Goal: Task Accomplishment & Management: Use online tool/utility

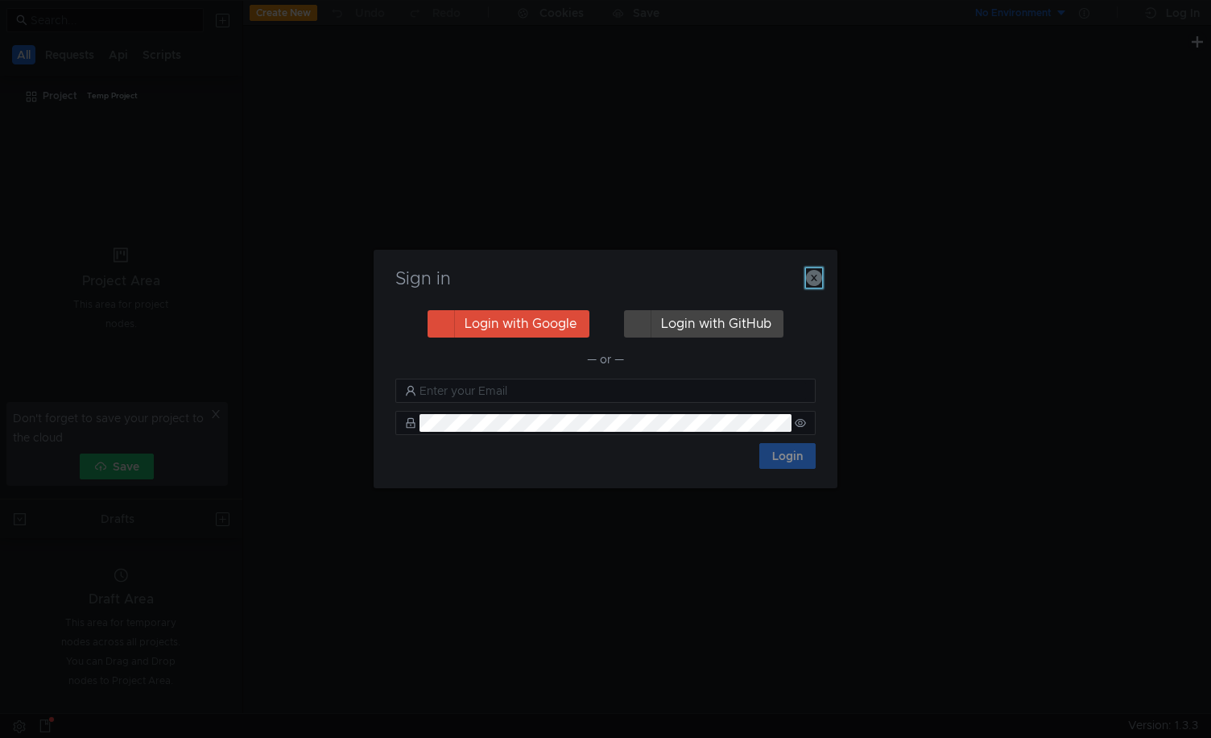
click at [813, 279] on icon "button" at bounding box center [814, 278] width 16 height 16
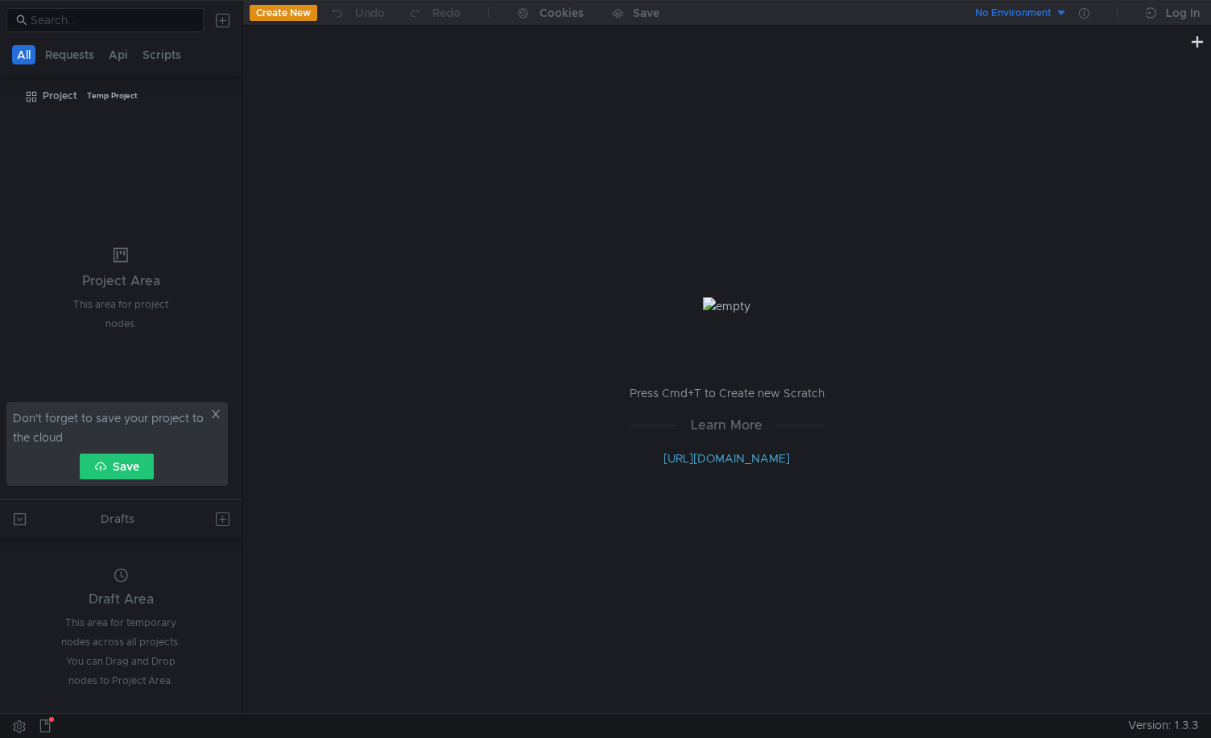
click at [216, 415] on icon at bounding box center [216, 414] width 8 height 8
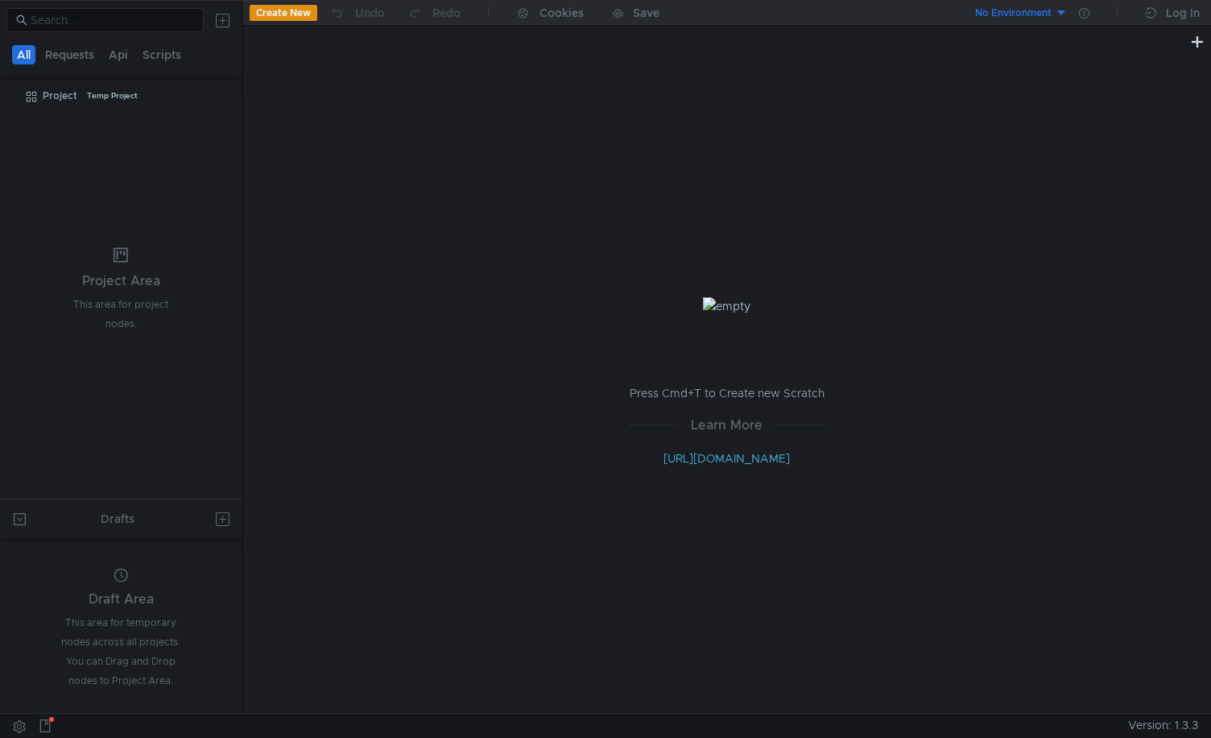
click at [220, 22] on button at bounding box center [223, 20] width 26 height 26
click at [259, 68] on app-tour-anchor "Import" at bounding box center [261, 67] width 35 height 14
click at [226, 21] on div at bounding box center [605, 369] width 1211 height 738
click at [222, 17] on button at bounding box center [223, 20] width 26 height 26
click at [262, 62] on app-tour-anchor "Import" at bounding box center [261, 67] width 35 height 14
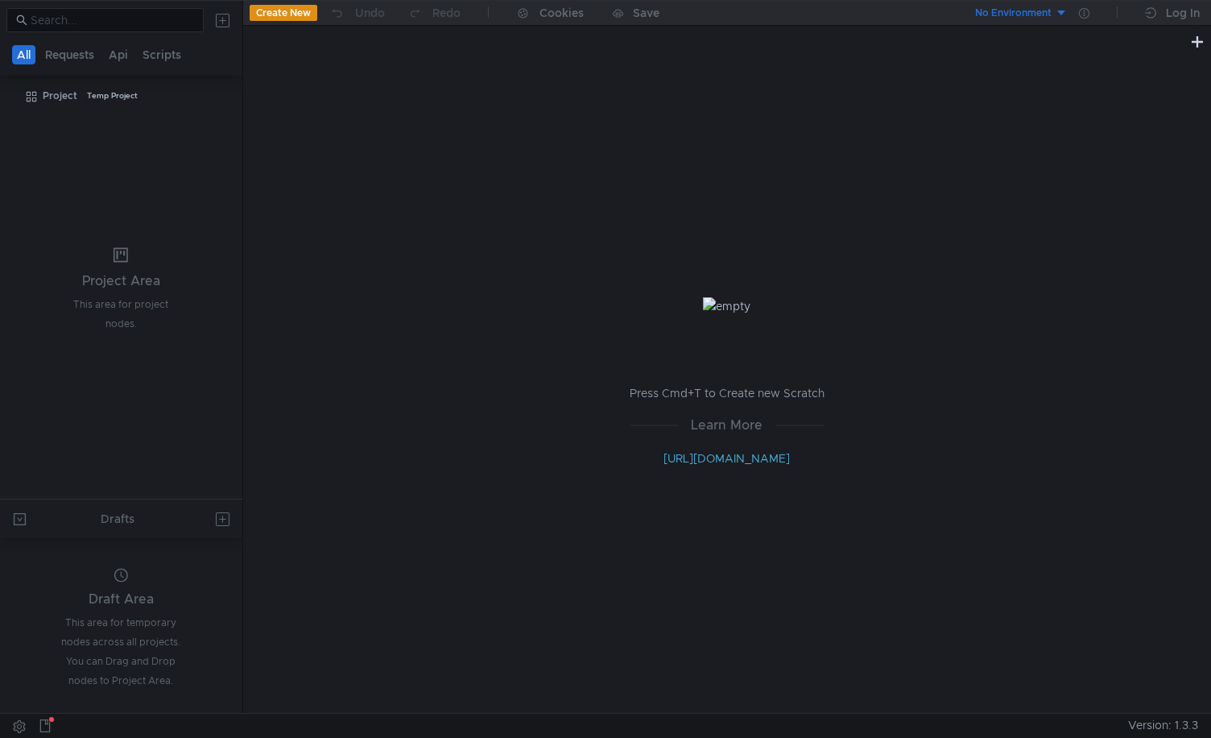
click at [217, 19] on div at bounding box center [605, 369] width 1211 height 738
click at [220, 21] on button at bounding box center [223, 20] width 26 height 26
click at [382, 130] on app-tour-anchor "Postman" at bounding box center [377, 133] width 48 height 19
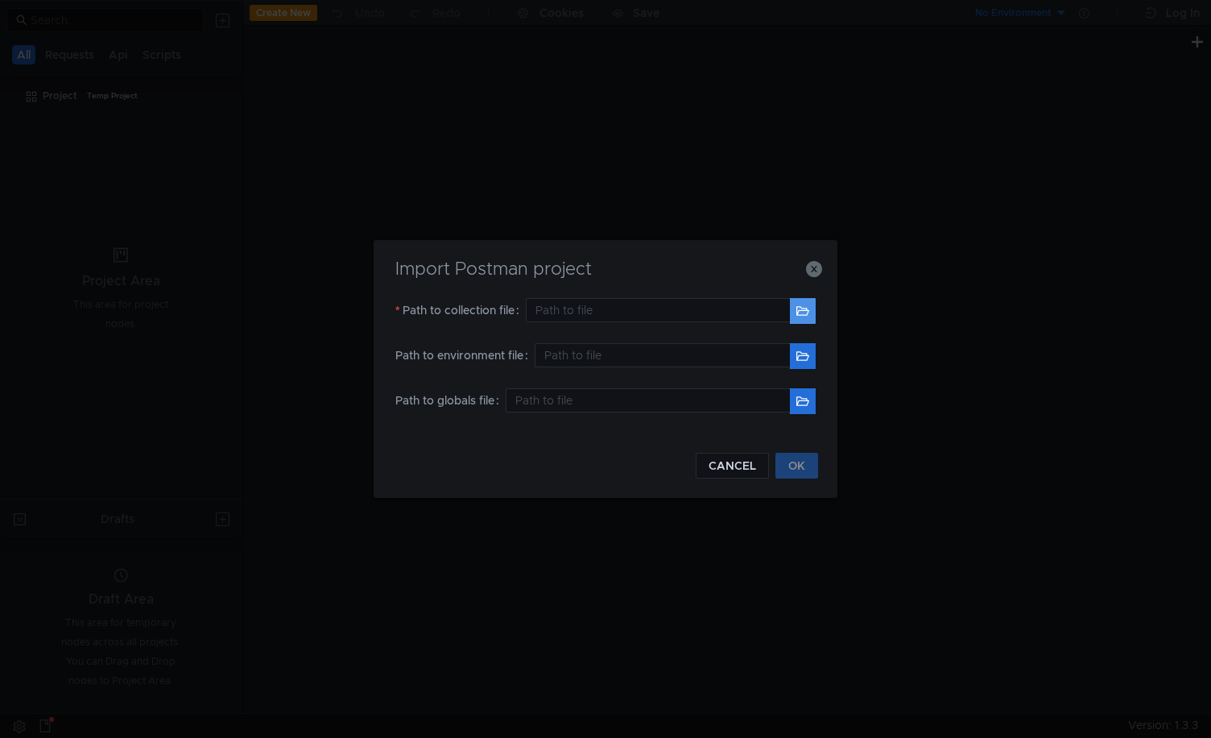
click at [804, 311] on button "button" at bounding box center [803, 311] width 26 height 26
type input "/Users/aone/Downloads/postman-api-bbms.json"
click at [797, 463] on button "OK" at bounding box center [797, 466] width 43 height 26
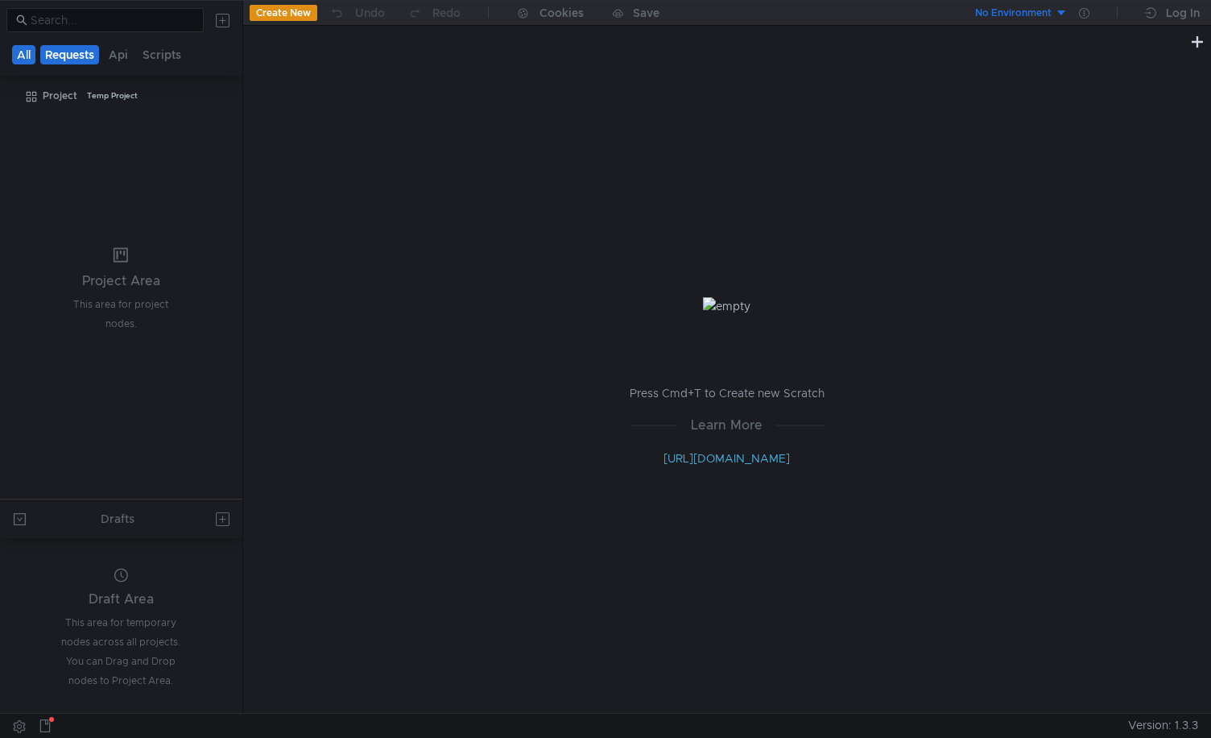
click at [70, 56] on button "Requests" at bounding box center [69, 54] width 59 height 19
click at [30, 97] on clr-icon at bounding box center [31, 96] width 13 height 13
click at [66, 97] on div "Project" at bounding box center [60, 96] width 35 height 24
click at [16, 47] on button "All" at bounding box center [24, 54] width 25 height 19
click at [67, 55] on button "Requests" at bounding box center [69, 54] width 59 height 19
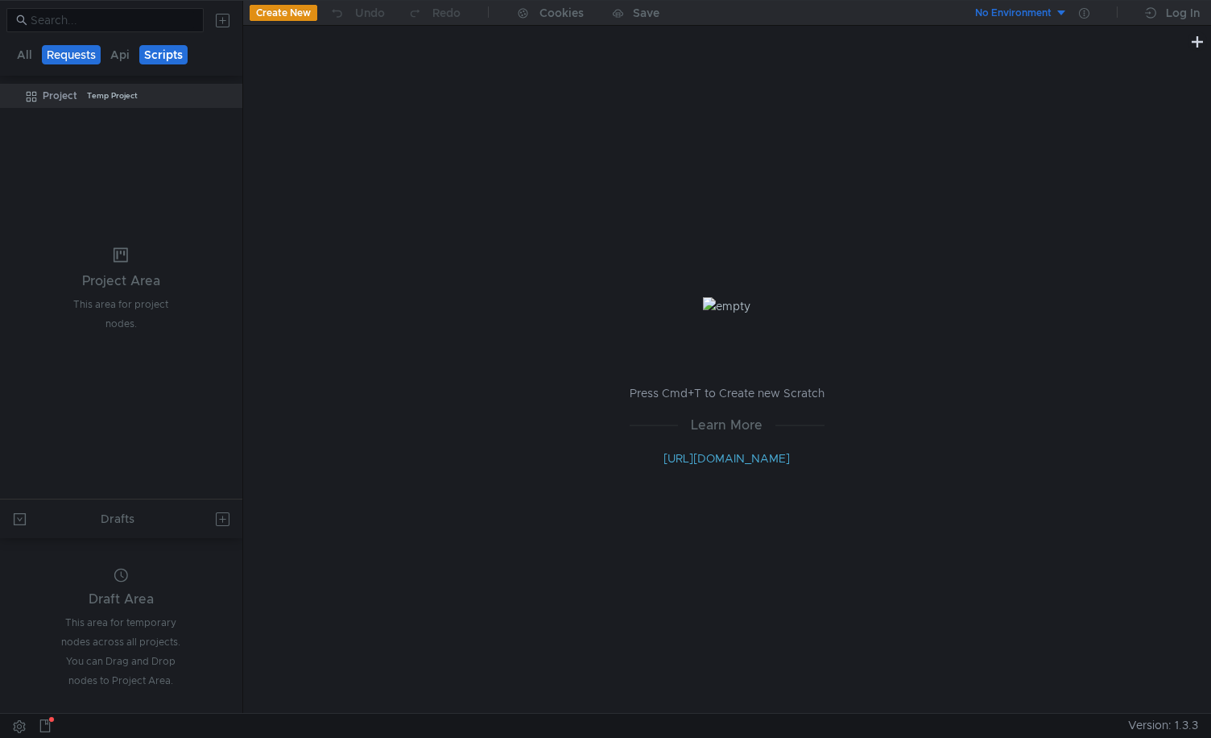
click at [140, 59] on button "Scripts" at bounding box center [163, 54] width 48 height 19
click at [118, 52] on button "Api" at bounding box center [120, 54] width 29 height 19
click at [95, 52] on button "Requests" at bounding box center [71, 54] width 59 height 19
click at [30, 52] on button "All" at bounding box center [24, 54] width 25 height 19
click at [226, 24] on button at bounding box center [223, 20] width 26 height 26
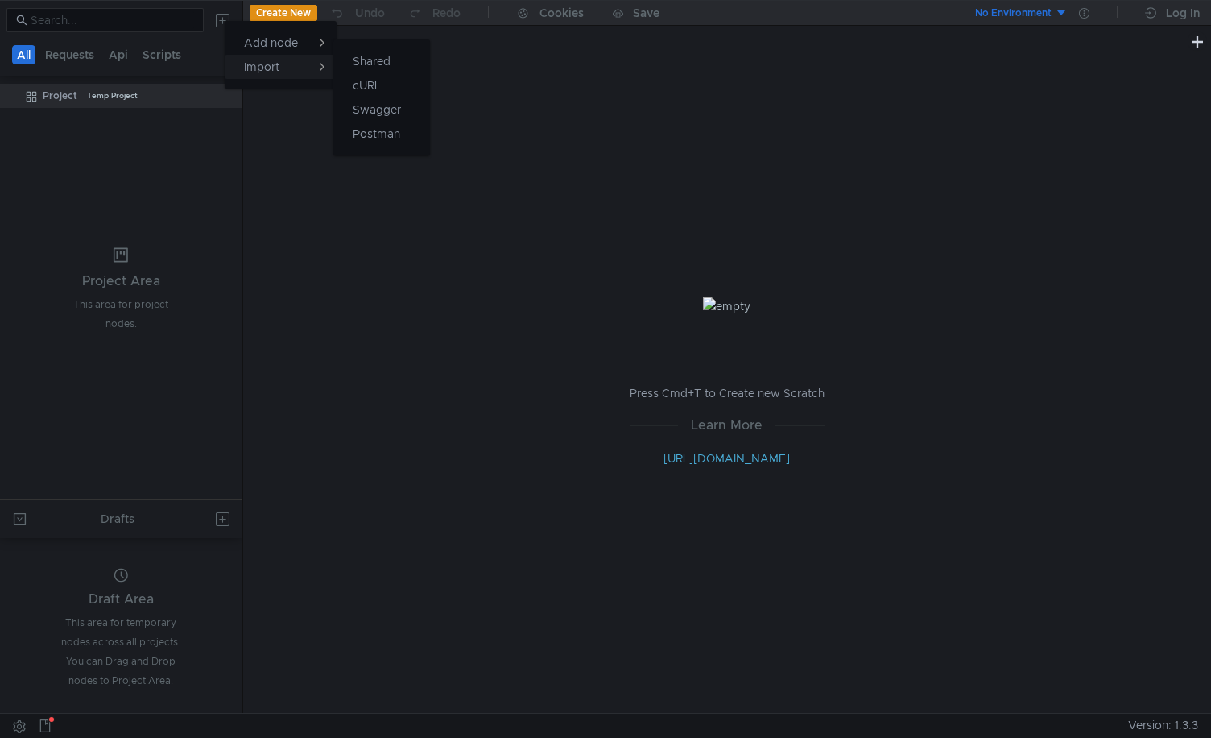
click at [288, 75] on button "Import" at bounding box center [281, 67] width 112 height 24
click at [226, 23] on div at bounding box center [605, 369] width 1211 height 738
click at [226, 23] on button at bounding box center [223, 20] width 26 height 26
click at [264, 61] on app-tour-anchor "Import" at bounding box center [261, 67] width 35 height 14
click at [230, 21] on div at bounding box center [605, 369] width 1211 height 738
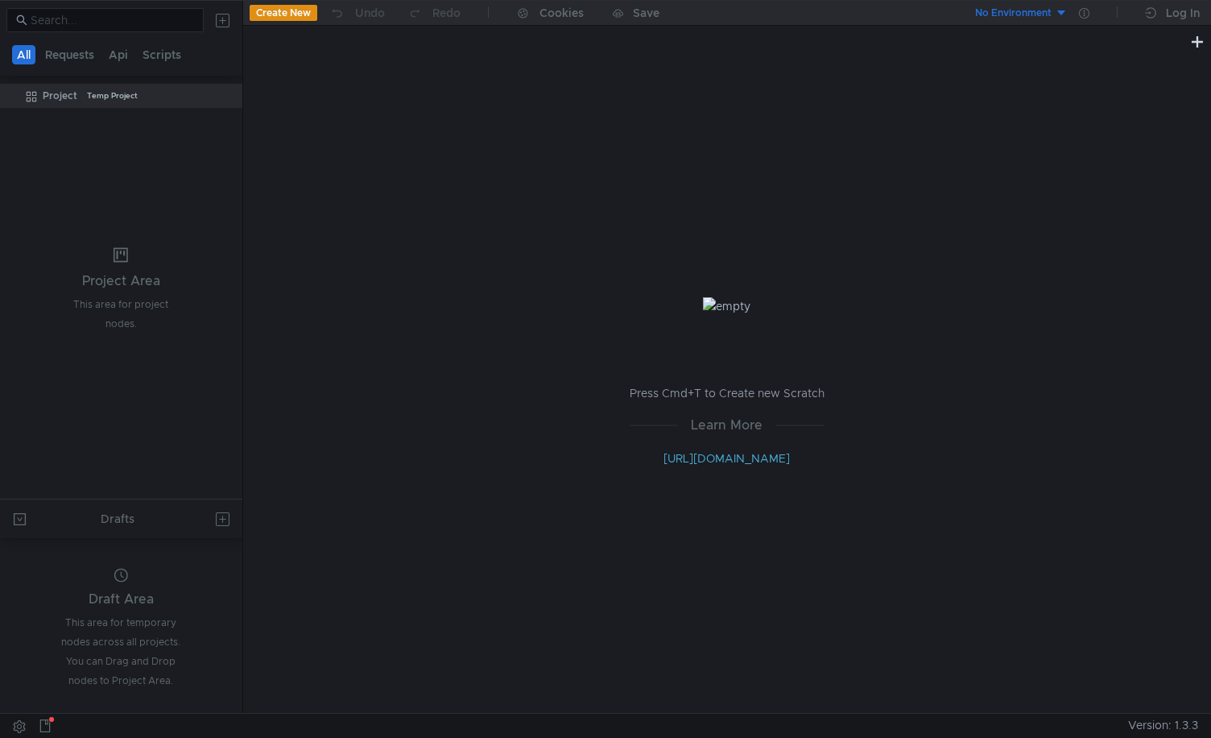
click at [227, 20] on button at bounding box center [223, 20] width 26 height 26
click at [369, 84] on app-tour-anchor "cURL" at bounding box center [367, 85] width 28 height 19
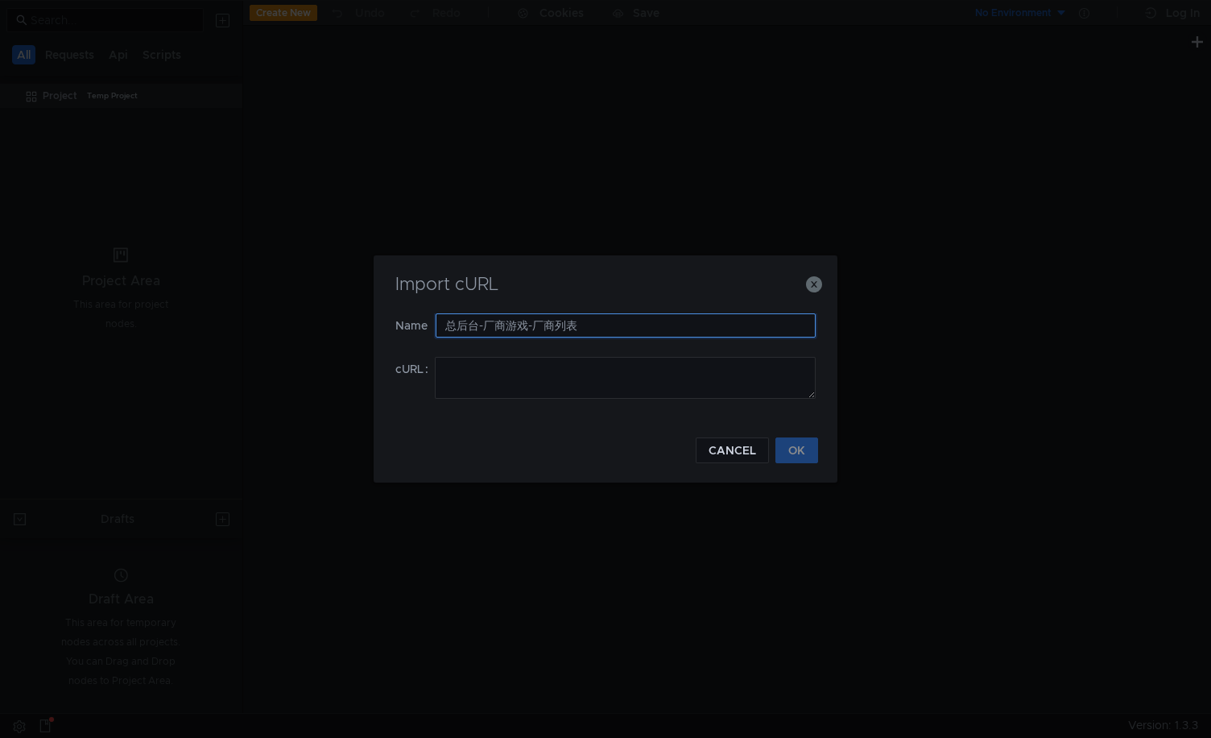
type input "总后台-厂商游戏-厂商列表"
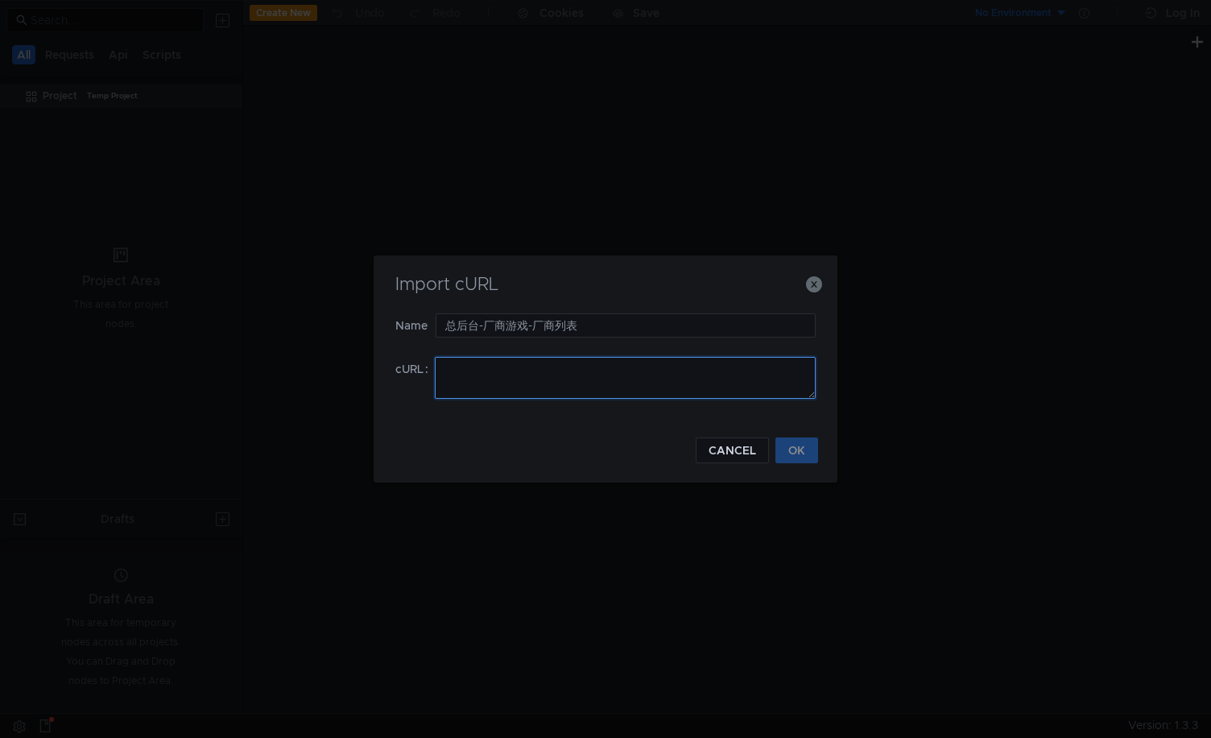
click at [656, 377] on textarea at bounding box center [625, 378] width 381 height 42
paste textarea "curl 'https://[DOMAIN_NAME]/api/admin/game/site-platform/list?data=\[1,10,\[\],…"
type textarea "curl 'https://[DOMAIN_NAME]/api/admin/game/site-platform/list?data=\[1,10,\[\],…"
click at [786, 445] on button "OK" at bounding box center [797, 450] width 43 height 26
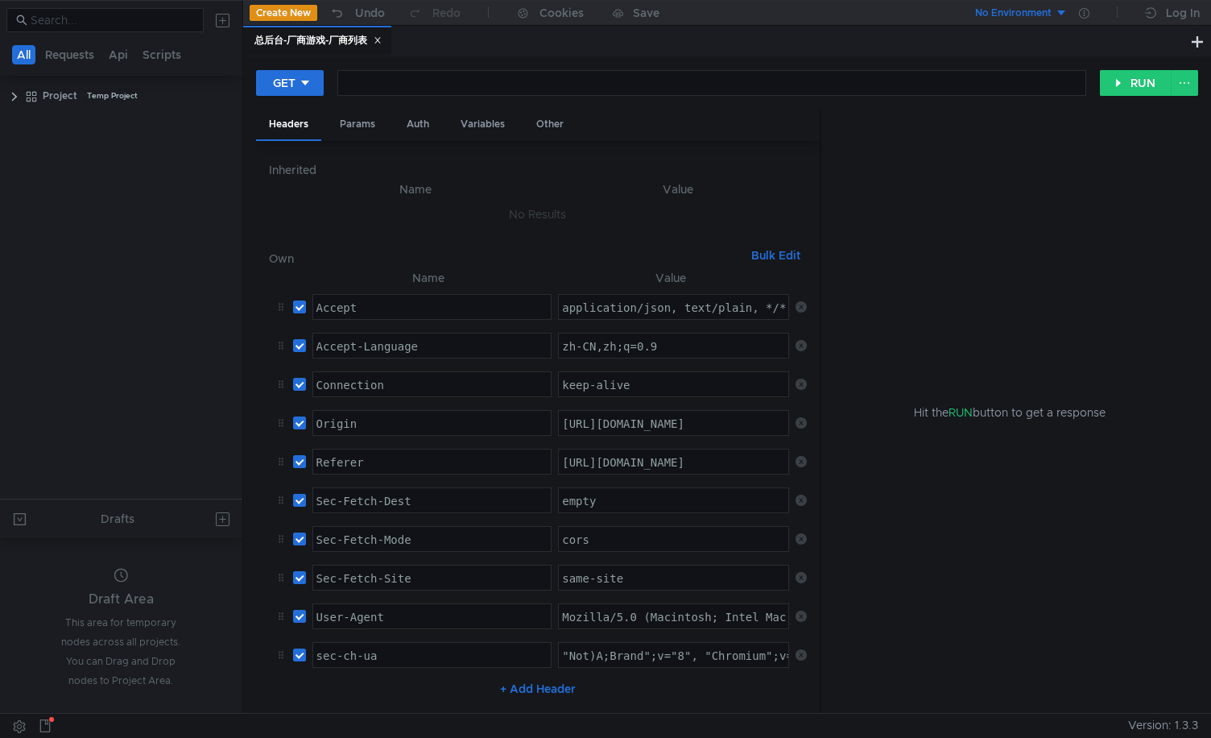
click at [794, 449] on td at bounding box center [798, 461] width 18 height 39
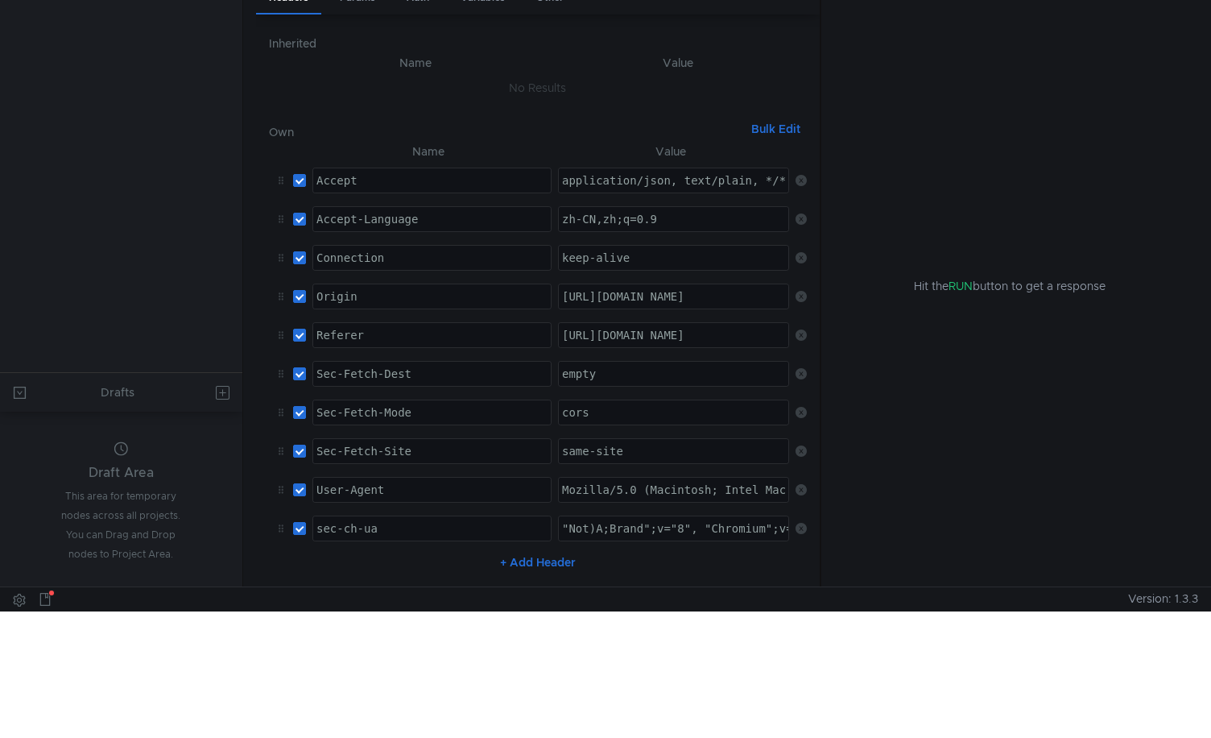
scroll to position [0, 0]
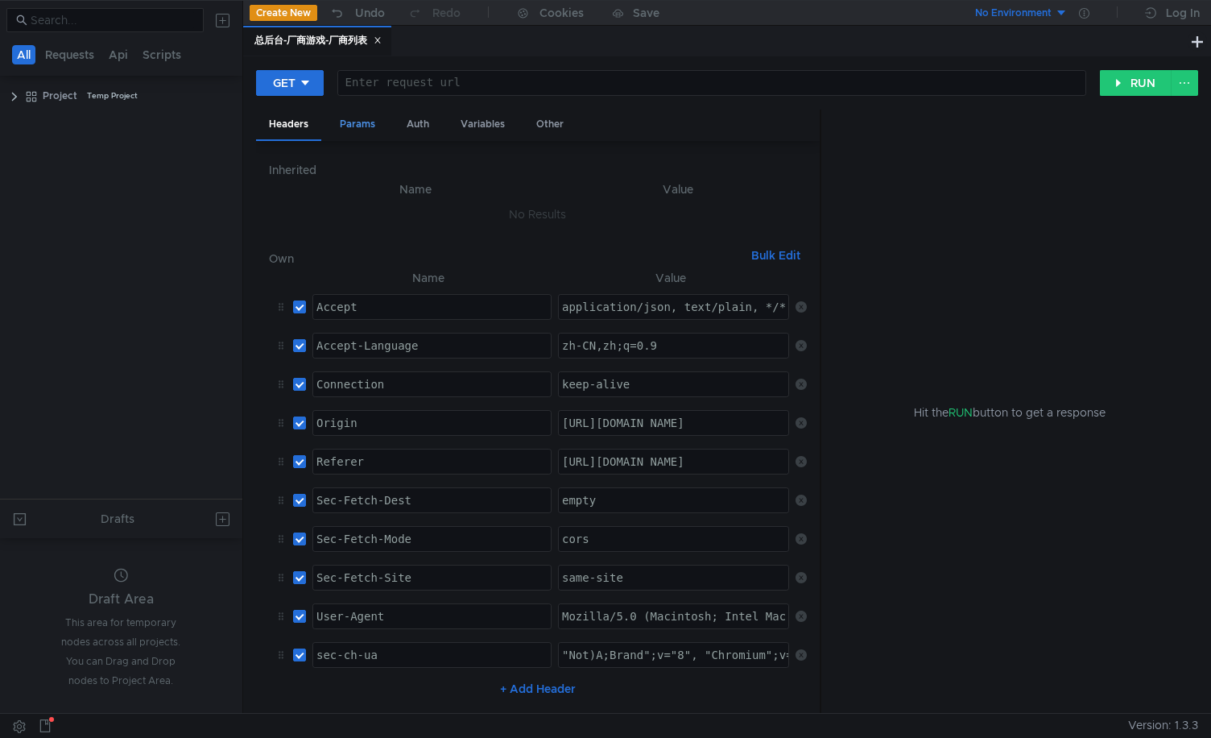
click at [359, 118] on div "Params" at bounding box center [357, 125] width 61 height 30
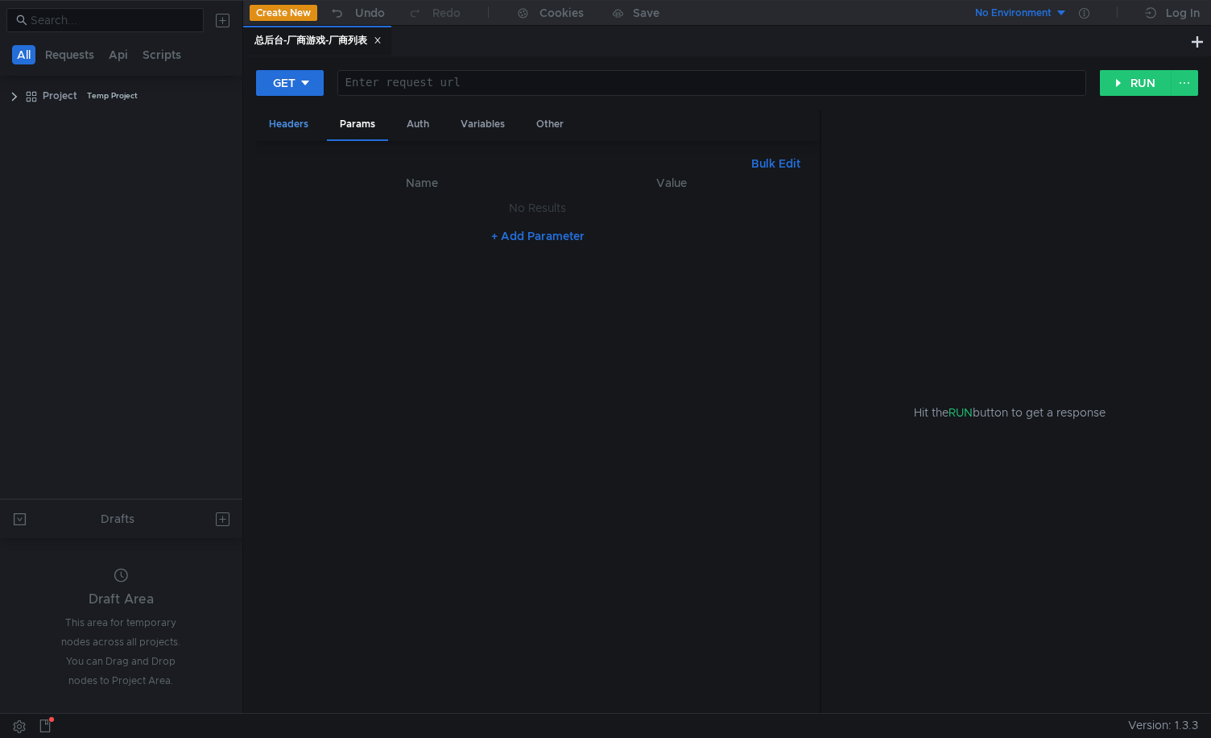
click at [287, 126] on div "Headers" at bounding box center [288, 125] width 65 height 30
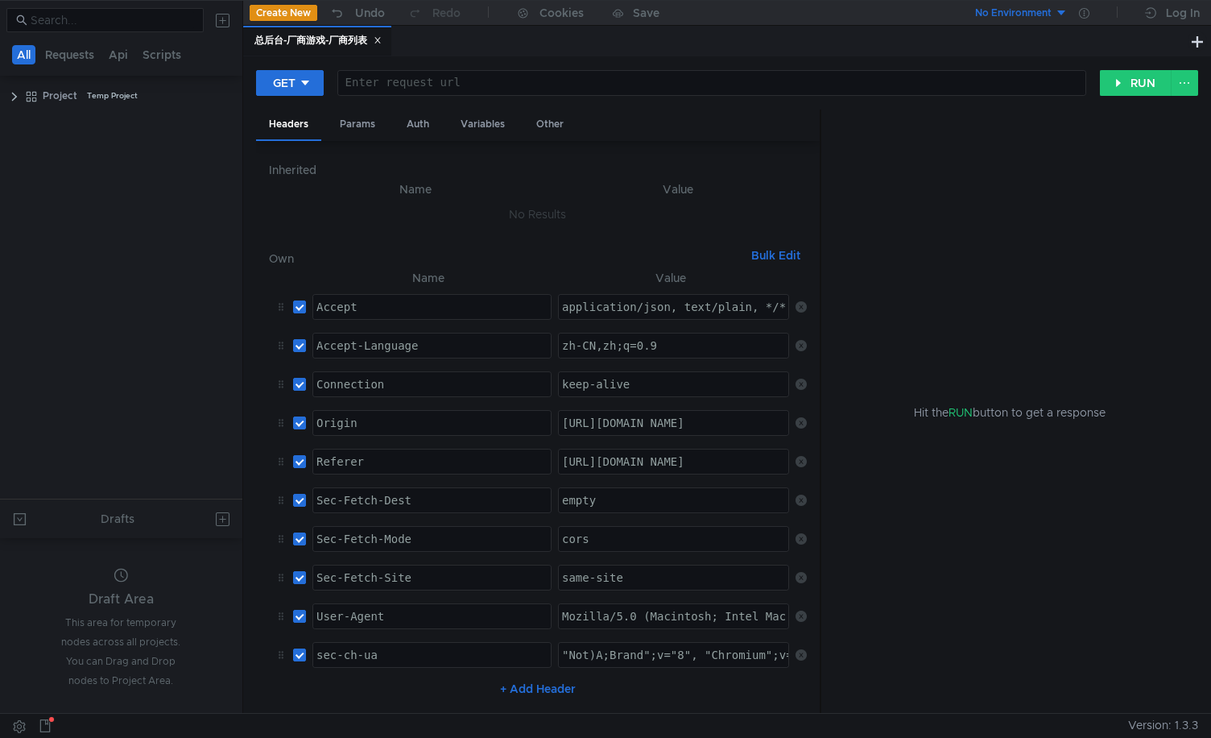
scroll to position [218, 0]
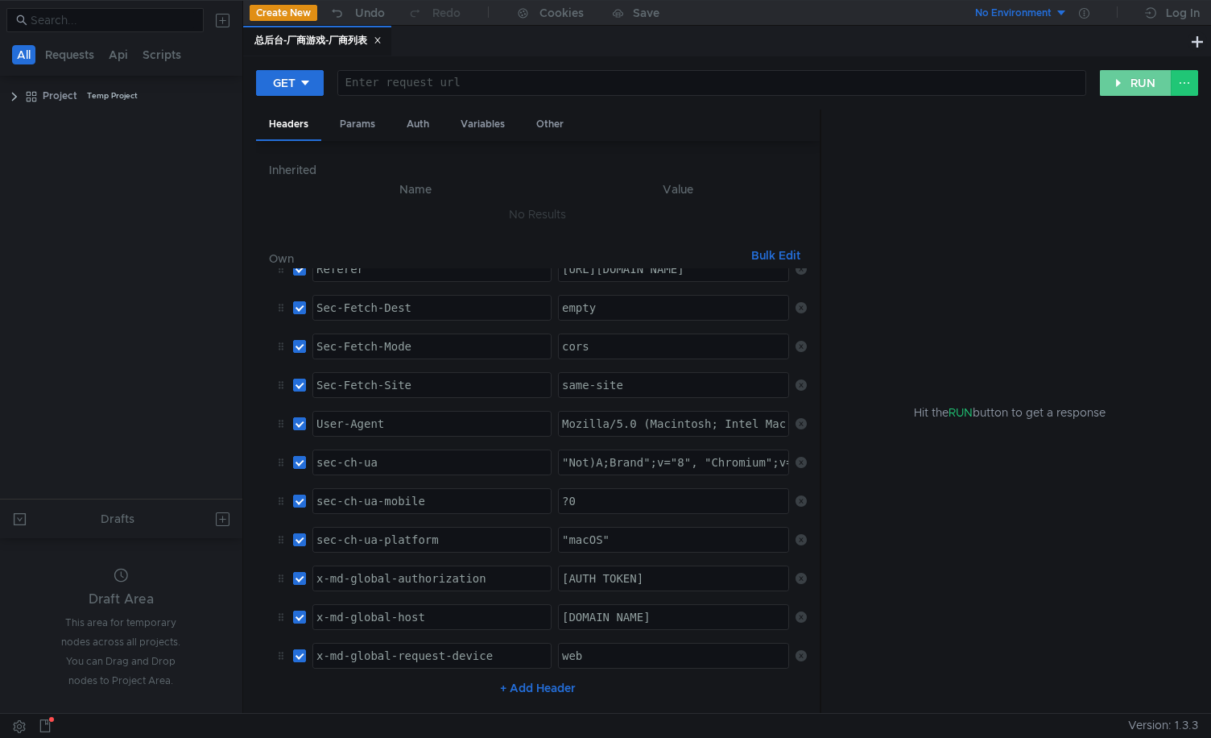
click at [1161, 77] on button "RUN" at bounding box center [1136, 83] width 72 height 26
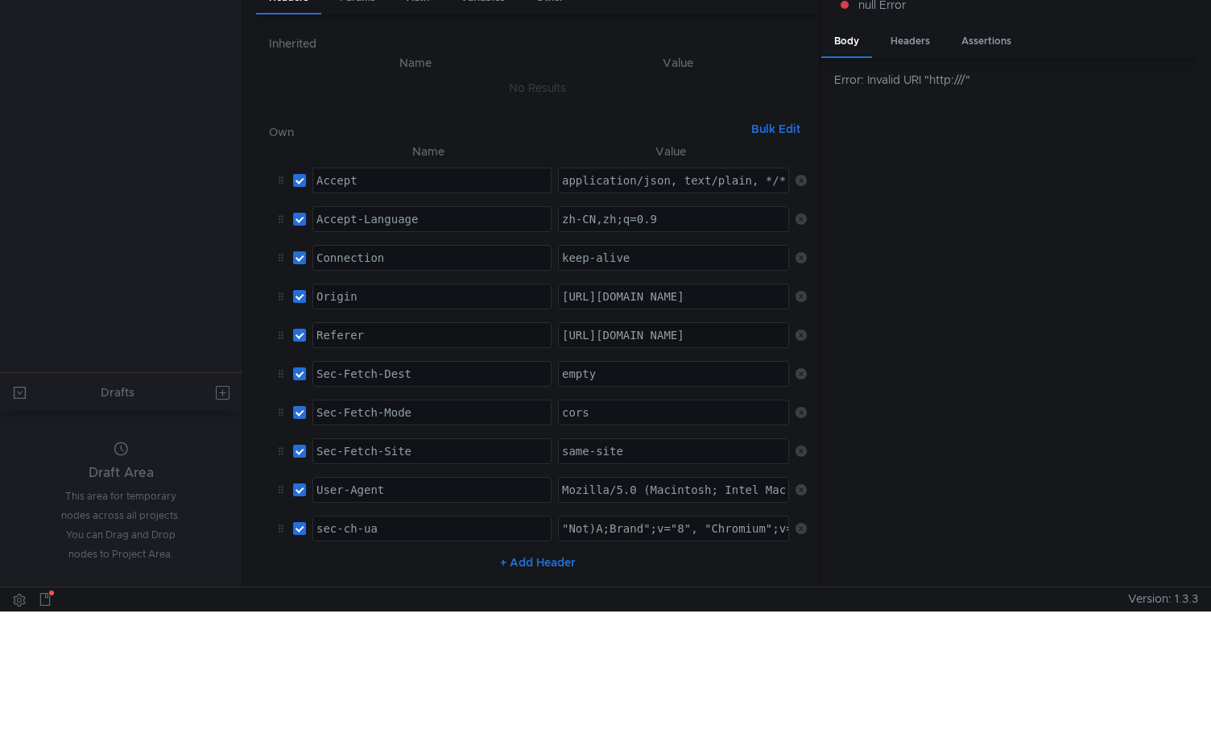
scroll to position [0, 0]
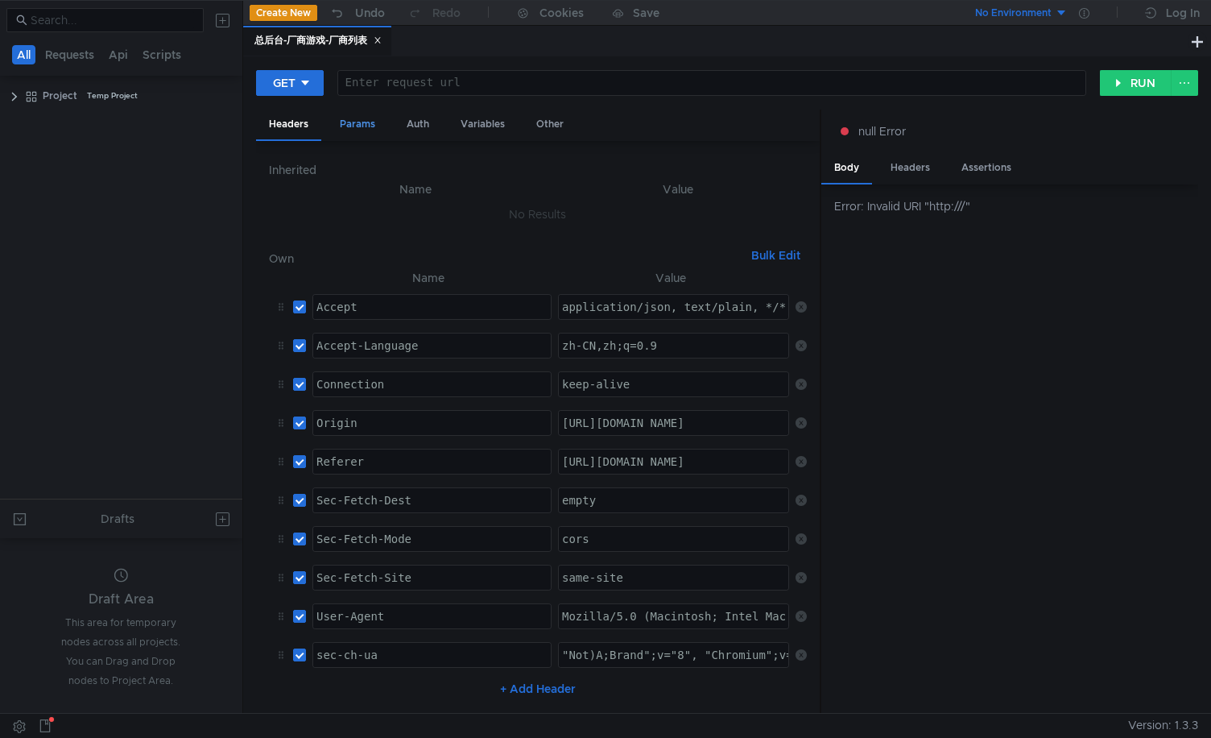
click at [345, 119] on div "Params" at bounding box center [357, 125] width 61 height 30
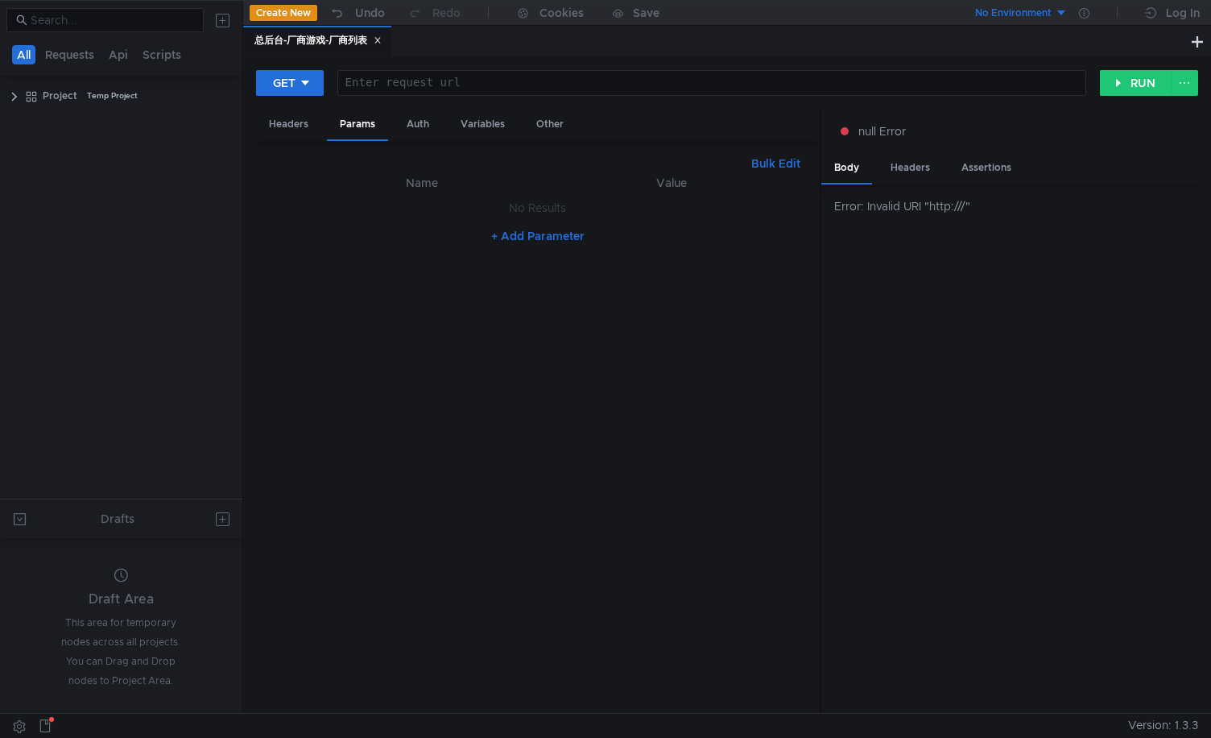
click at [391, 120] on div "Headers Params Auth Variables Other" at bounding box center [538, 125] width 564 height 31
click at [413, 120] on div "Auth" at bounding box center [418, 125] width 48 height 30
click at [221, 20] on button at bounding box center [223, 20] width 26 height 26
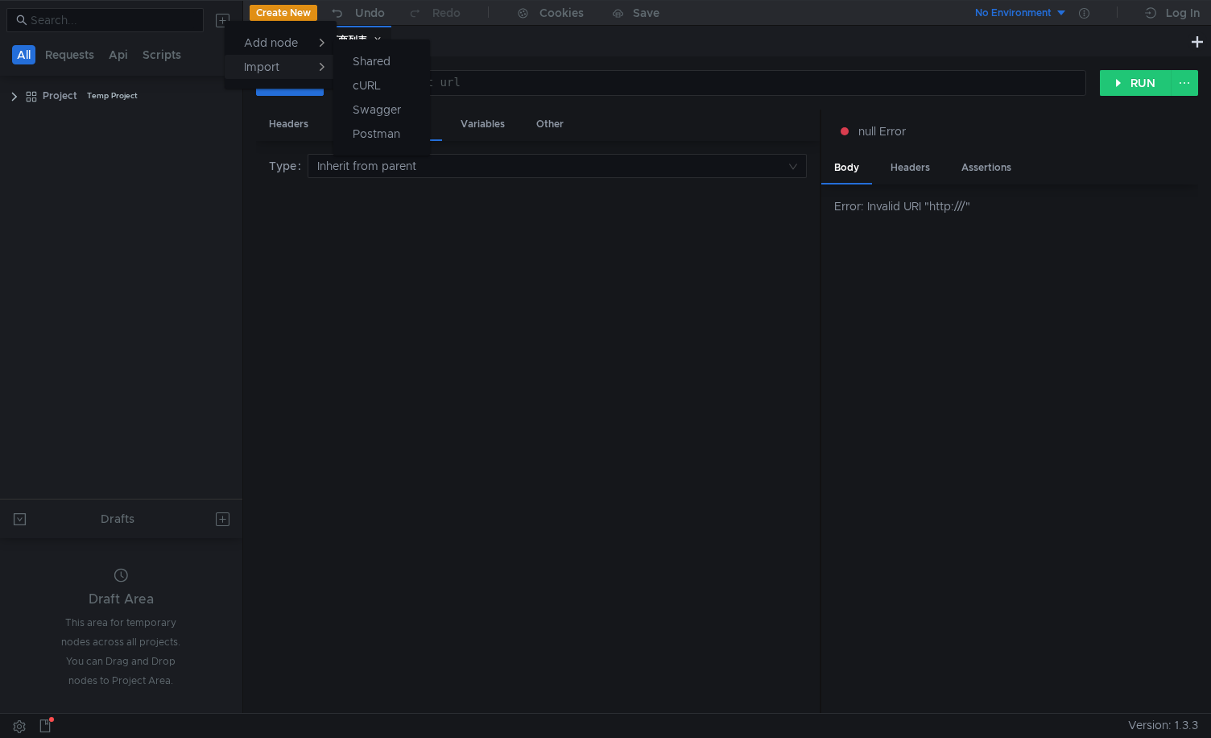
click at [251, 58] on button "Import" at bounding box center [281, 67] width 112 height 24
click at [221, 26] on div at bounding box center [605, 369] width 1211 height 738
click at [221, 16] on button at bounding box center [223, 20] width 26 height 26
click at [134, 82] on div at bounding box center [605, 369] width 1211 height 738
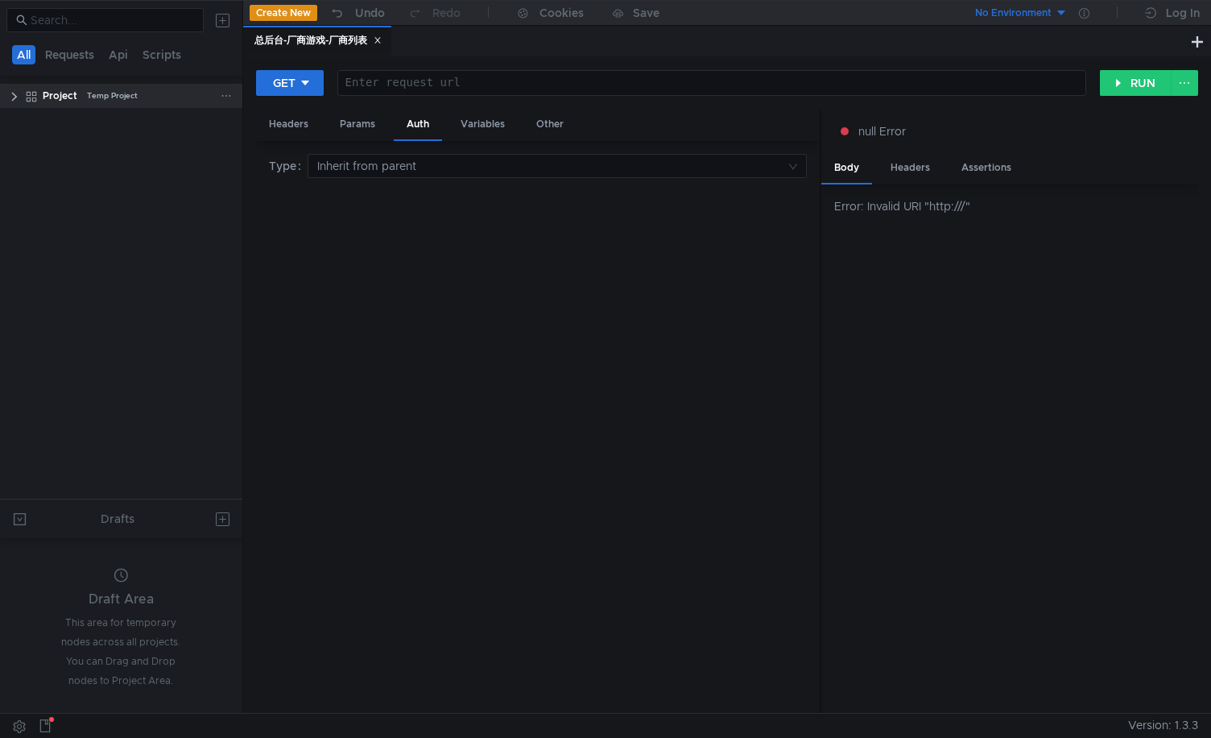
click at [32, 99] on clr-icon at bounding box center [31, 96] width 13 height 13
click at [3, 95] on div "Project Temp Project" at bounding box center [121, 96] width 242 height 24
click at [17, 95] on clr-icon at bounding box center [14, 96] width 13 height 13
click at [60, 113] on span "GET" at bounding box center [61, 122] width 20 height 24
click at [109, 121] on div "总后台-厂商游戏-厂商列表" at bounding box center [137, 122] width 113 height 24
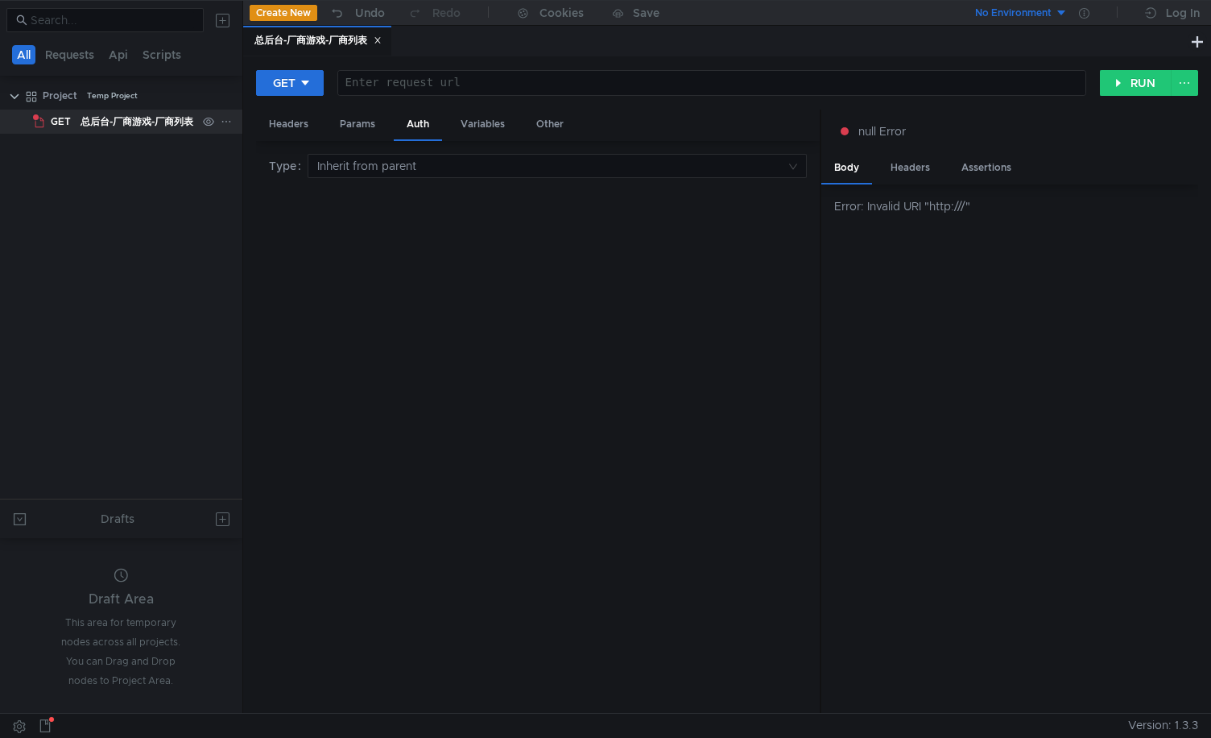
click at [224, 120] on icon at bounding box center [226, 121] width 11 height 11
click at [275, 214] on app-tour-anchor "Remove node" at bounding box center [284, 215] width 75 height 19
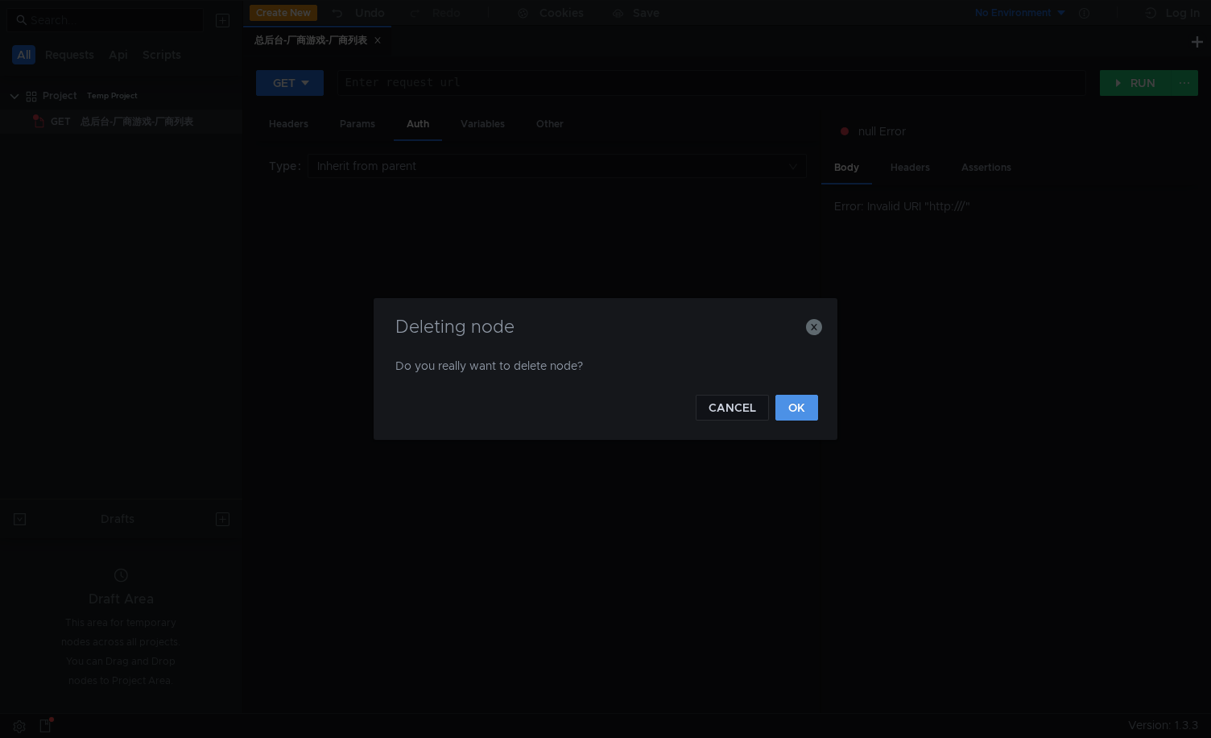
click at [797, 414] on button "OK" at bounding box center [797, 408] width 43 height 26
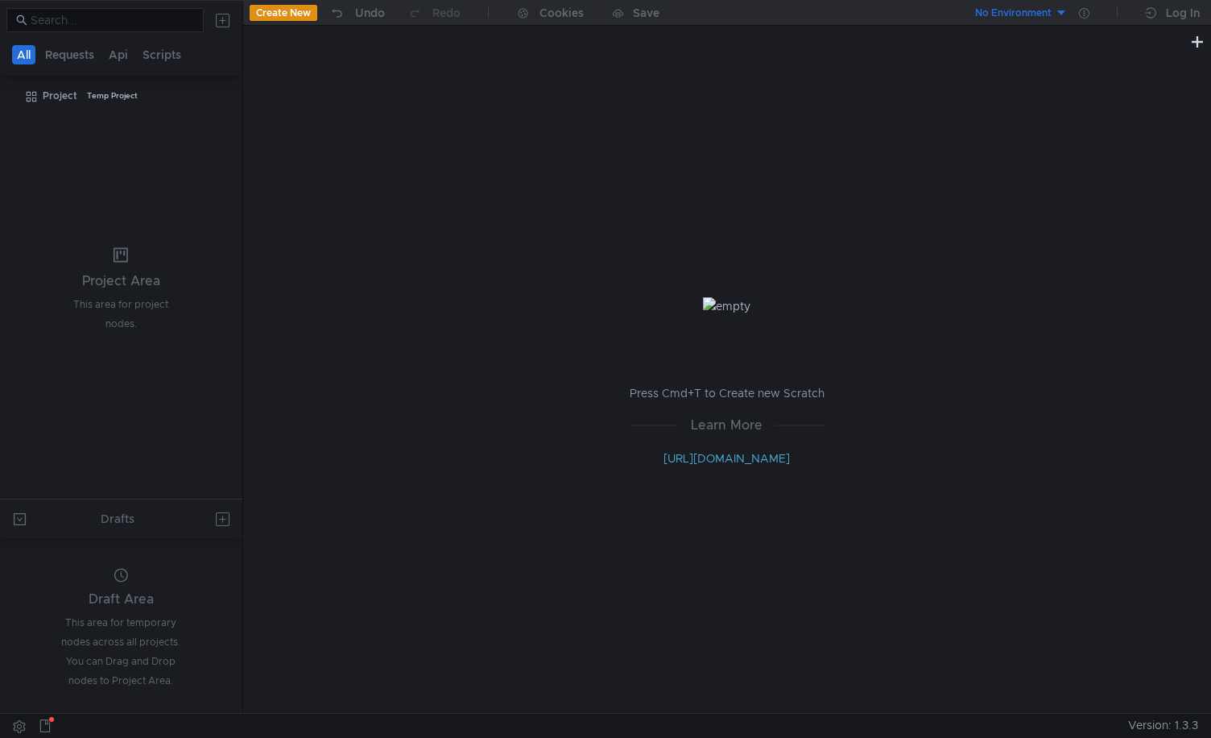
click at [224, 24] on button at bounding box center [223, 20] width 26 height 26
click at [375, 128] on app-tour-anchor "Postman" at bounding box center [377, 133] width 48 height 19
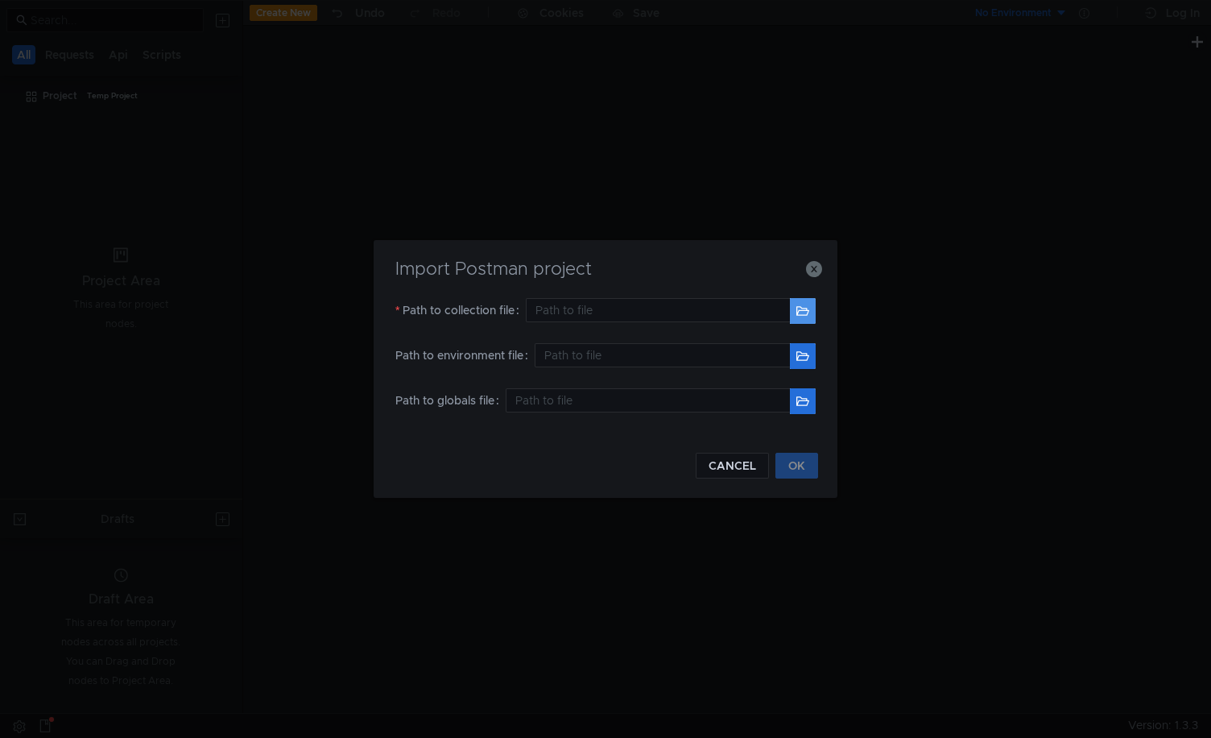
click at [800, 314] on button "button" at bounding box center [803, 311] width 26 height 26
click at [814, 267] on icon "button" at bounding box center [814, 269] width 16 height 16
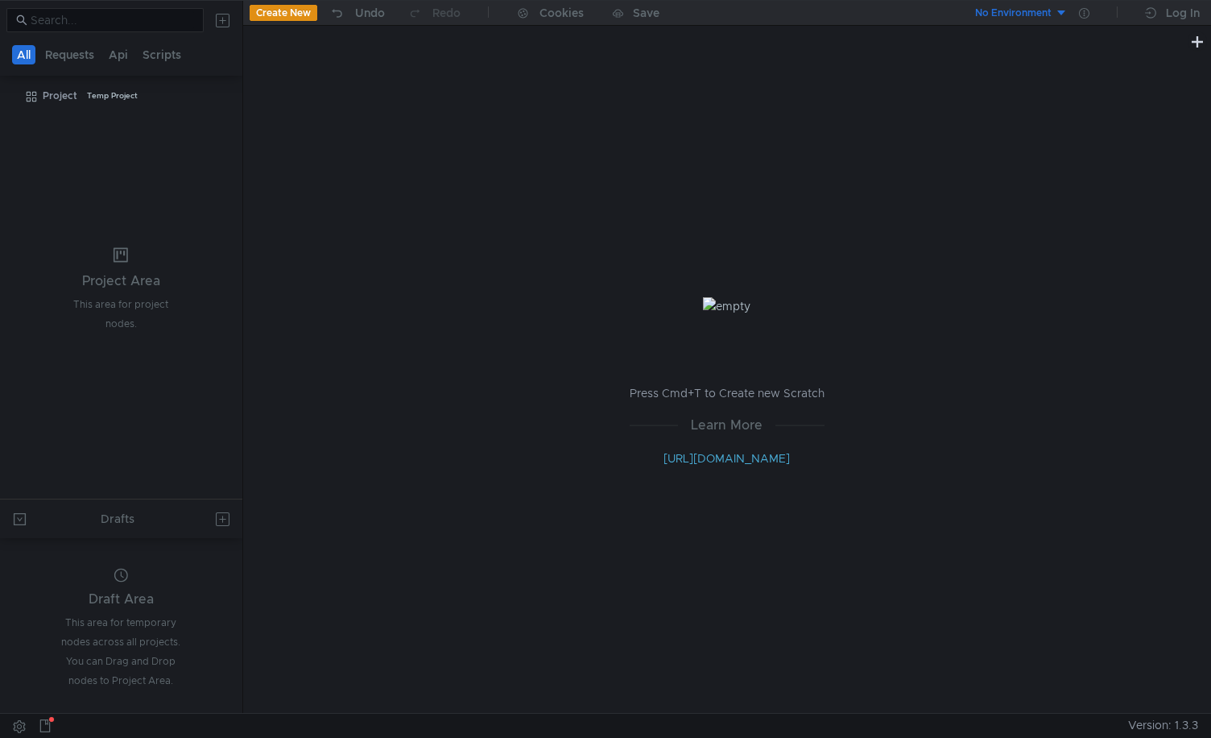
click at [219, 20] on button at bounding box center [223, 20] width 26 height 26
click at [263, 61] on app-tour-anchor "Import" at bounding box center [261, 67] width 35 height 14
click at [226, 20] on div at bounding box center [605, 369] width 1211 height 738
click at [219, 17] on button at bounding box center [223, 20] width 26 height 26
click at [257, 75] on button "Import" at bounding box center [281, 67] width 112 height 24
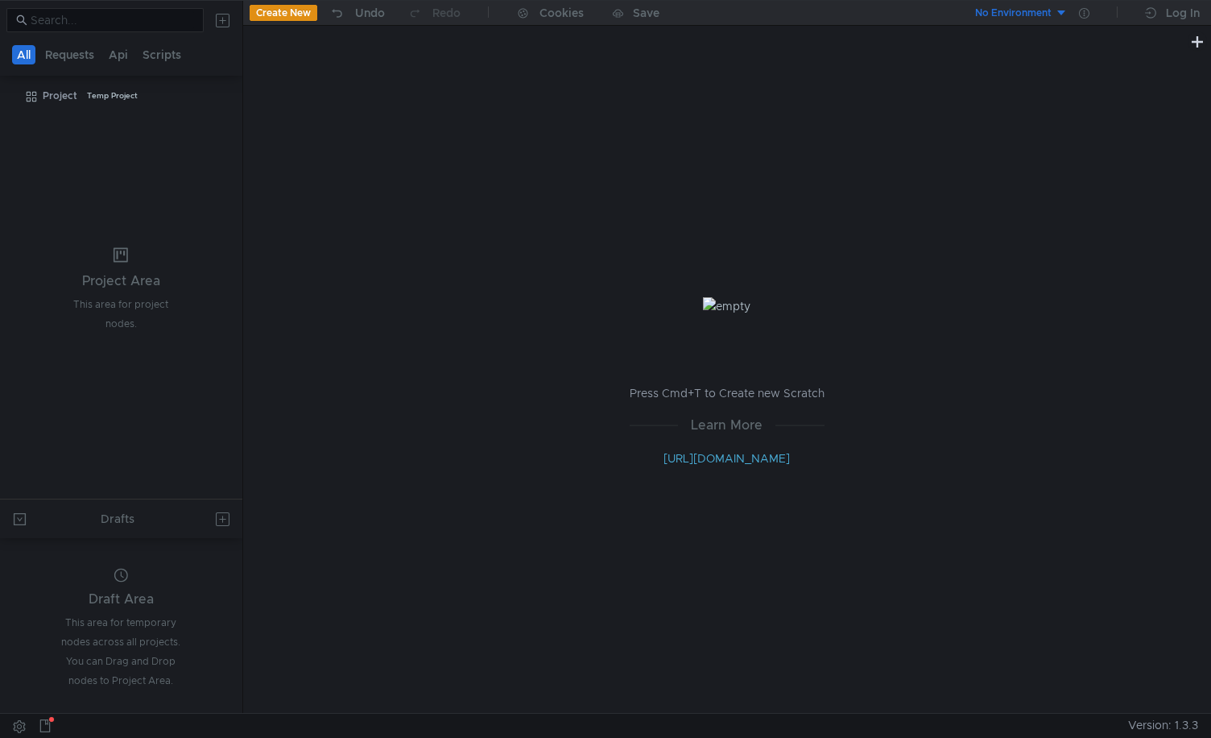
click at [229, 19] on div at bounding box center [605, 369] width 1211 height 738
click at [220, 17] on button at bounding box center [223, 20] width 26 height 26
click at [370, 83] on app-tour-anchor "cURL" at bounding box center [367, 85] width 28 height 19
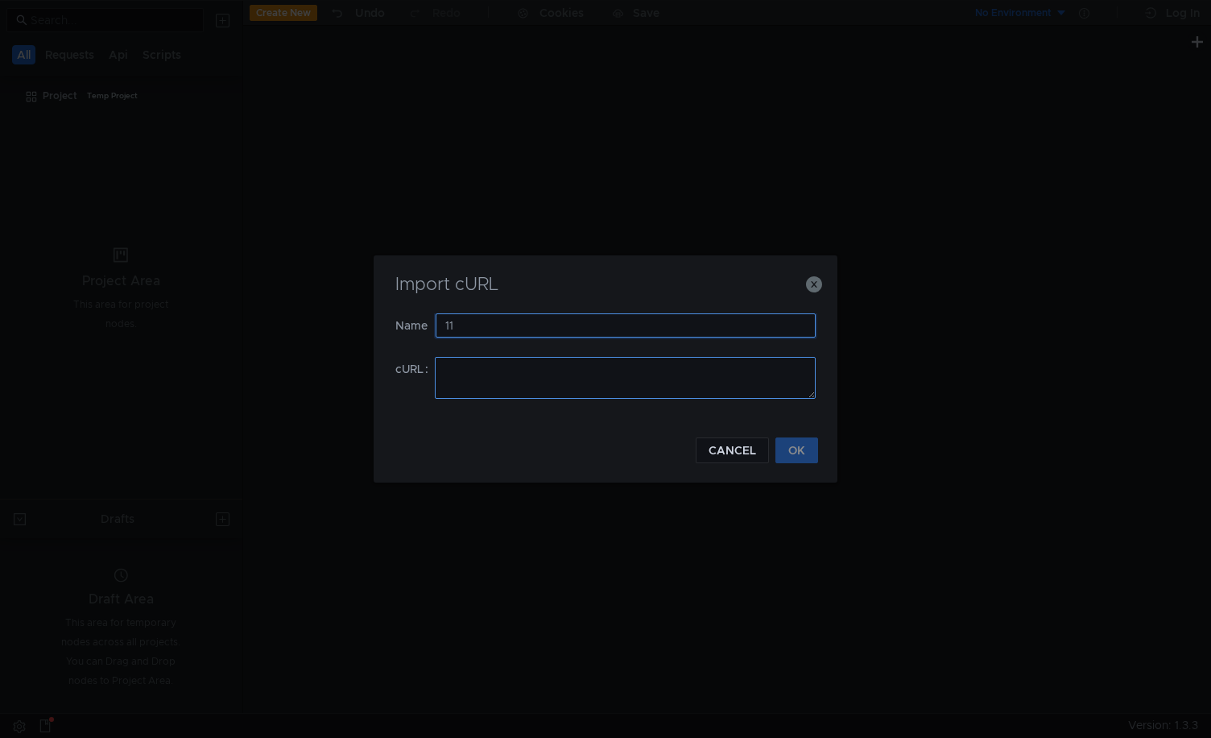
type input "11"
click at [493, 369] on textarea at bounding box center [625, 378] width 381 height 42
paste textarea "curl 'https://[DOMAIN_NAME]/api/admin/game/site-platform/list?data=\[1,10,\[\],…"
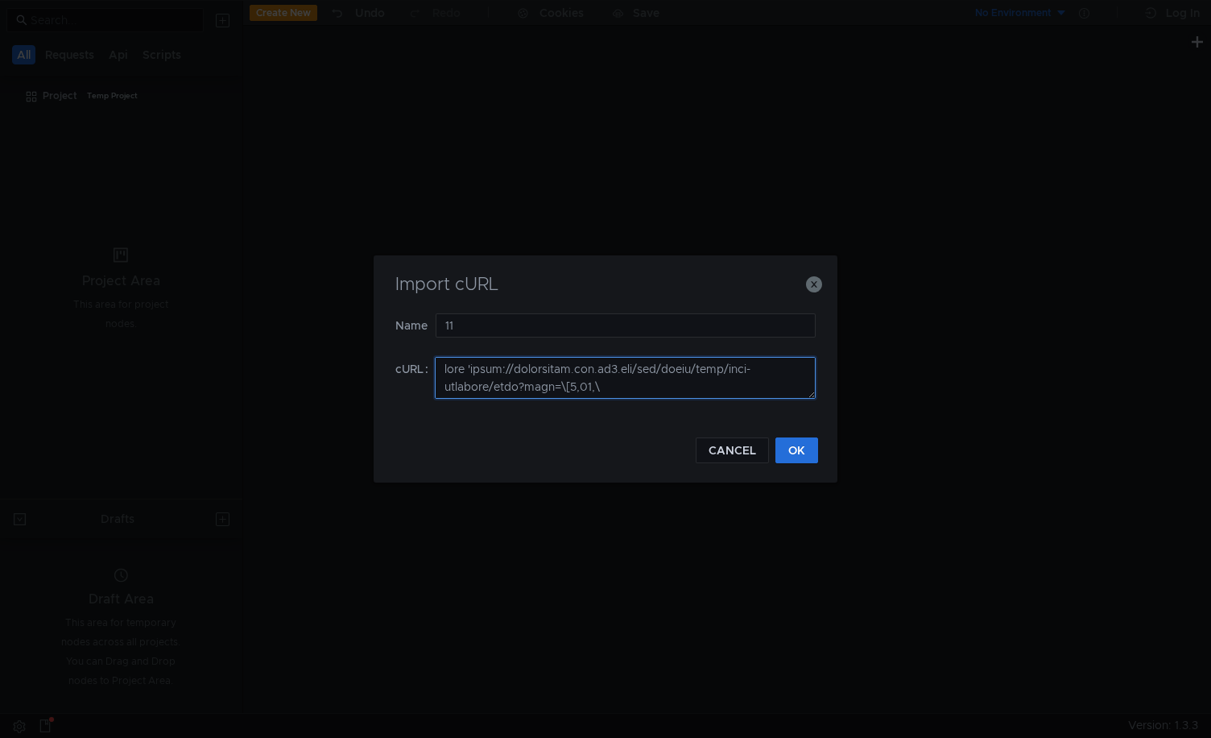
scroll to position [403, 0]
type textarea "curl 'https://[DOMAIN_NAME]/api/admin/game/site-platform/list?data=\[1,10,\[\],…"
click at [798, 443] on button "OK" at bounding box center [797, 450] width 43 height 26
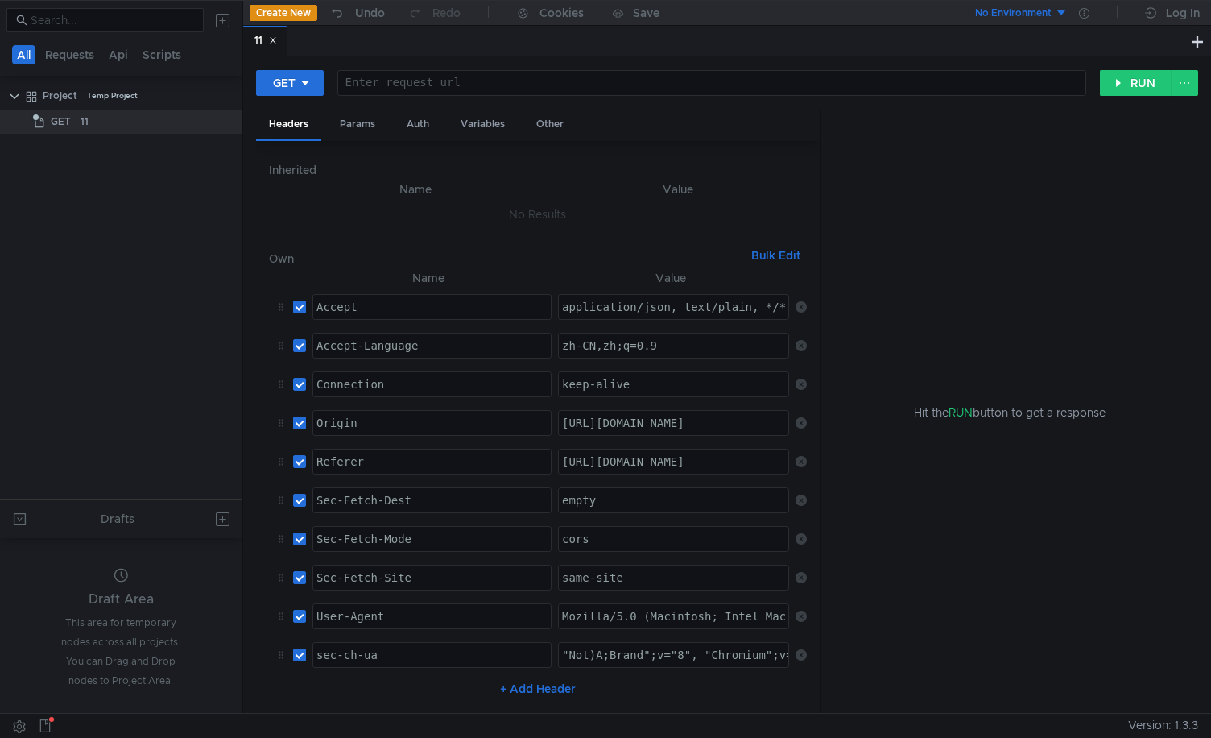
click at [275, 39] on icon at bounding box center [273, 41] width 6 height 6
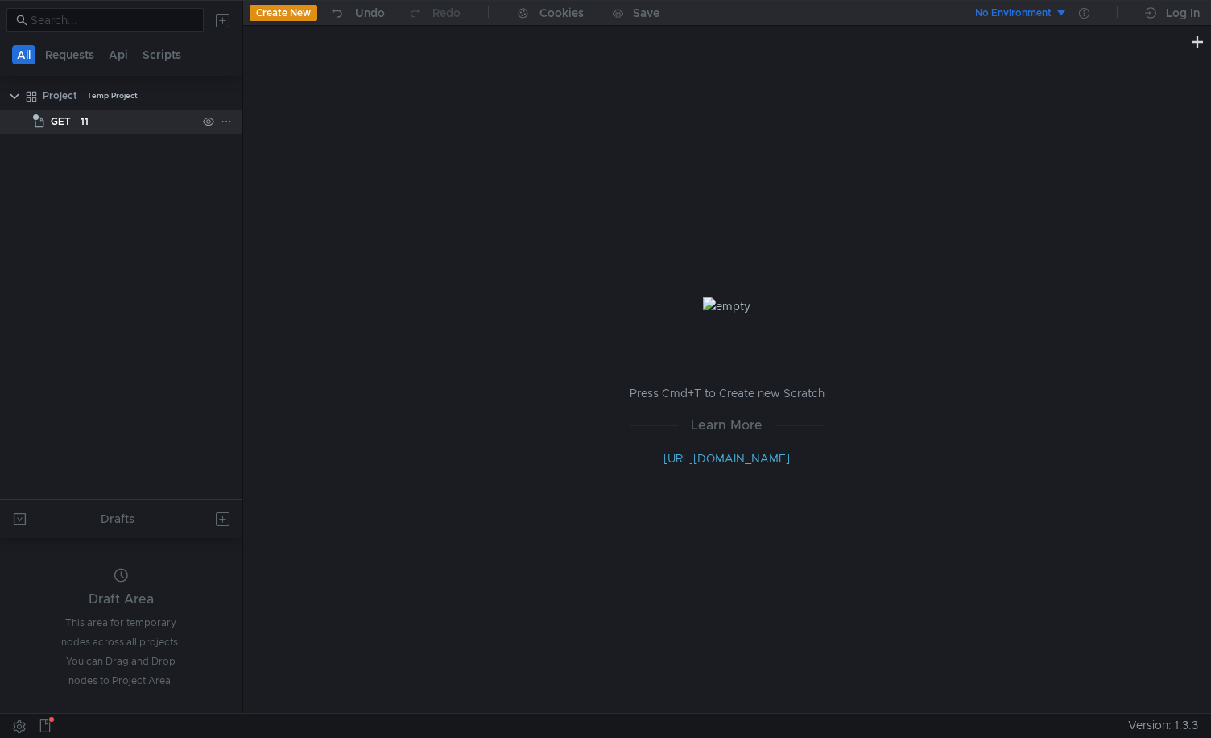
click at [146, 119] on div "11" at bounding box center [139, 122] width 116 height 24
drag, startPoint x: 146, startPoint y: 119, endPoint x: 103, endPoint y: 124, distance: 43.0
click at [103, 124] on div "11" at bounding box center [139, 122] width 116 height 24
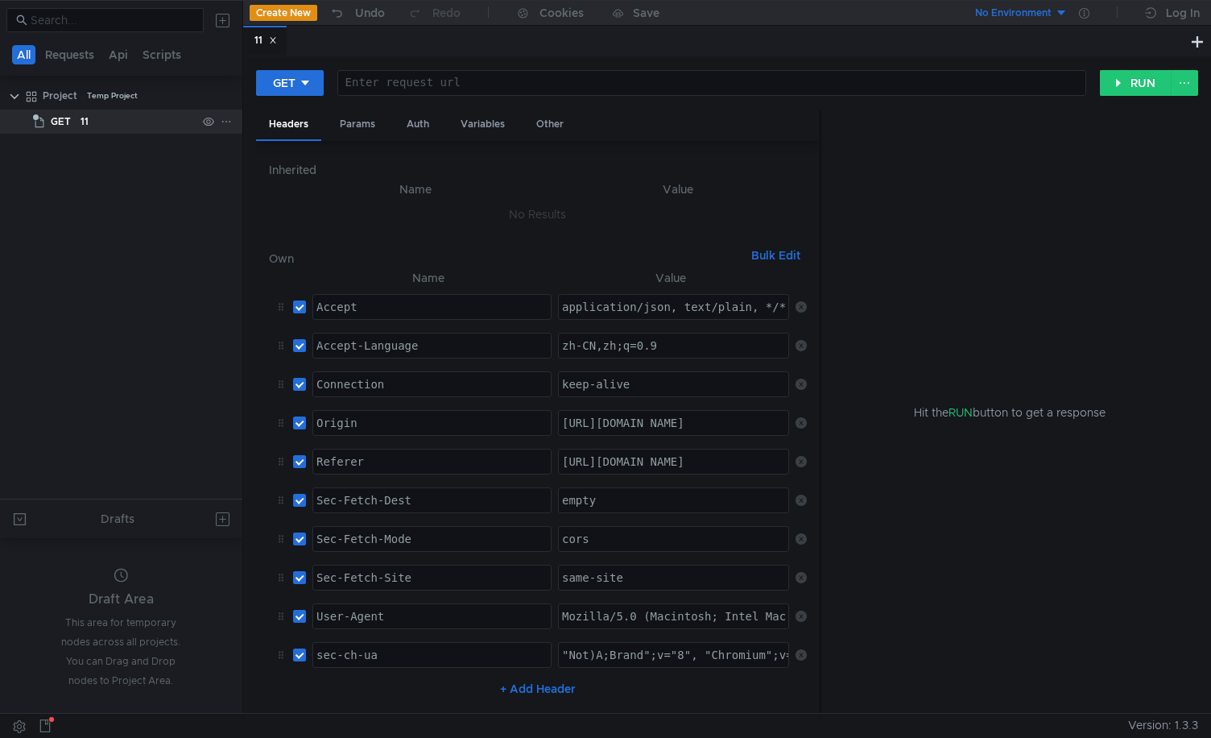
click at [227, 125] on icon at bounding box center [226, 121] width 11 height 11
click at [276, 217] on app-tour-anchor "Remove node" at bounding box center [284, 215] width 75 height 19
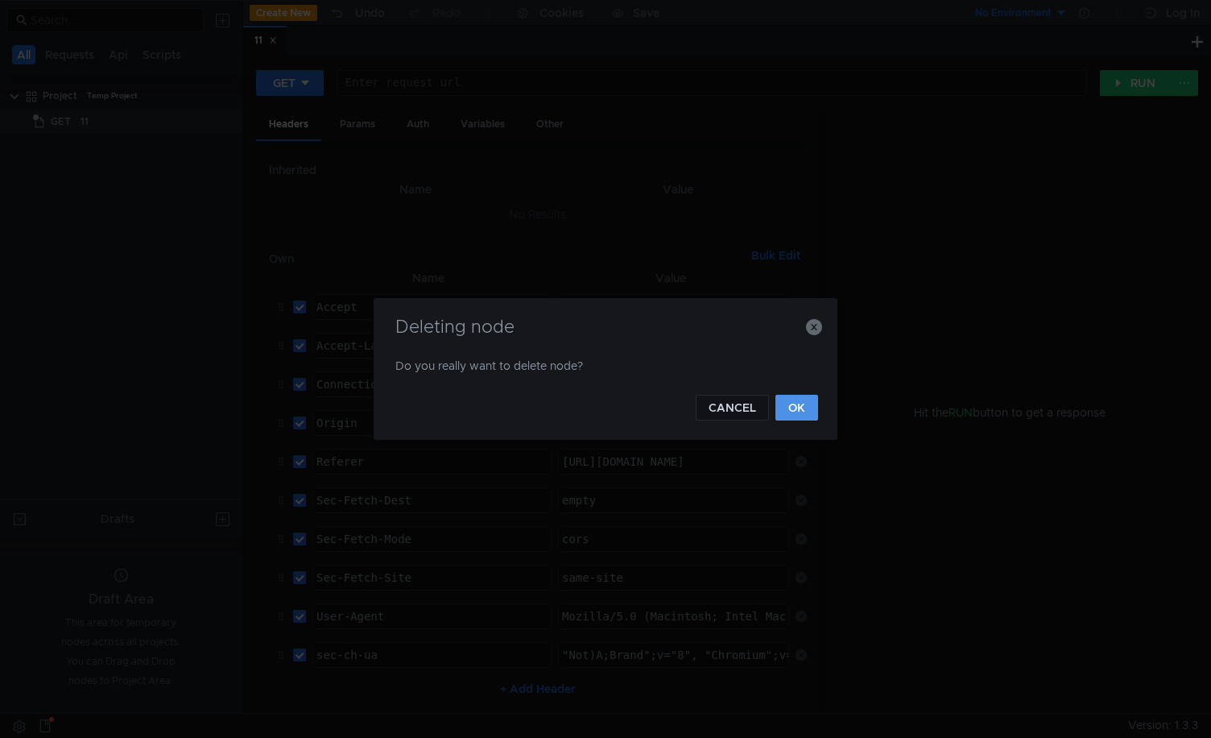
click at [805, 410] on button "OK" at bounding box center [797, 408] width 43 height 26
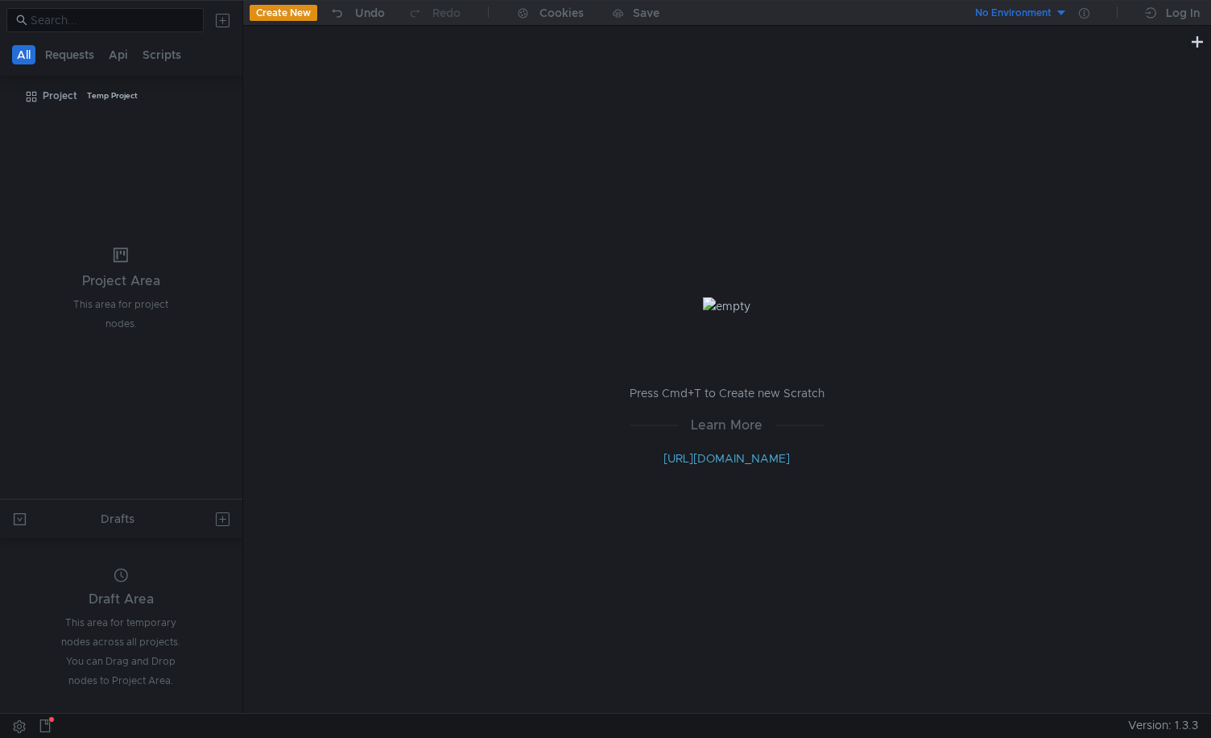
click at [220, 23] on button at bounding box center [223, 20] width 26 height 26
click at [261, 68] on app-tour-anchor "Import" at bounding box center [261, 67] width 35 height 14
click at [225, 19] on div at bounding box center [605, 369] width 1211 height 738
click at [225, 19] on button at bounding box center [223, 20] width 26 height 26
click at [378, 84] on app-tour-anchor "cURL" at bounding box center [367, 85] width 28 height 19
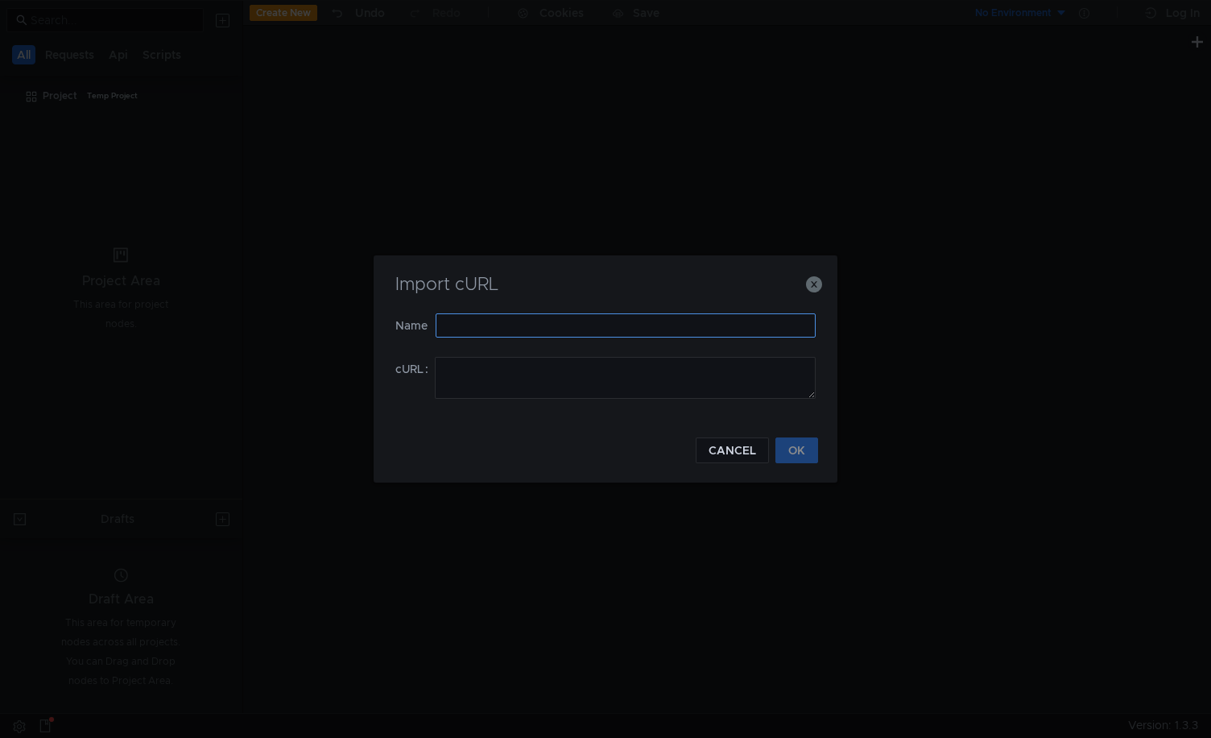
click at [479, 321] on input "text" at bounding box center [626, 325] width 380 height 24
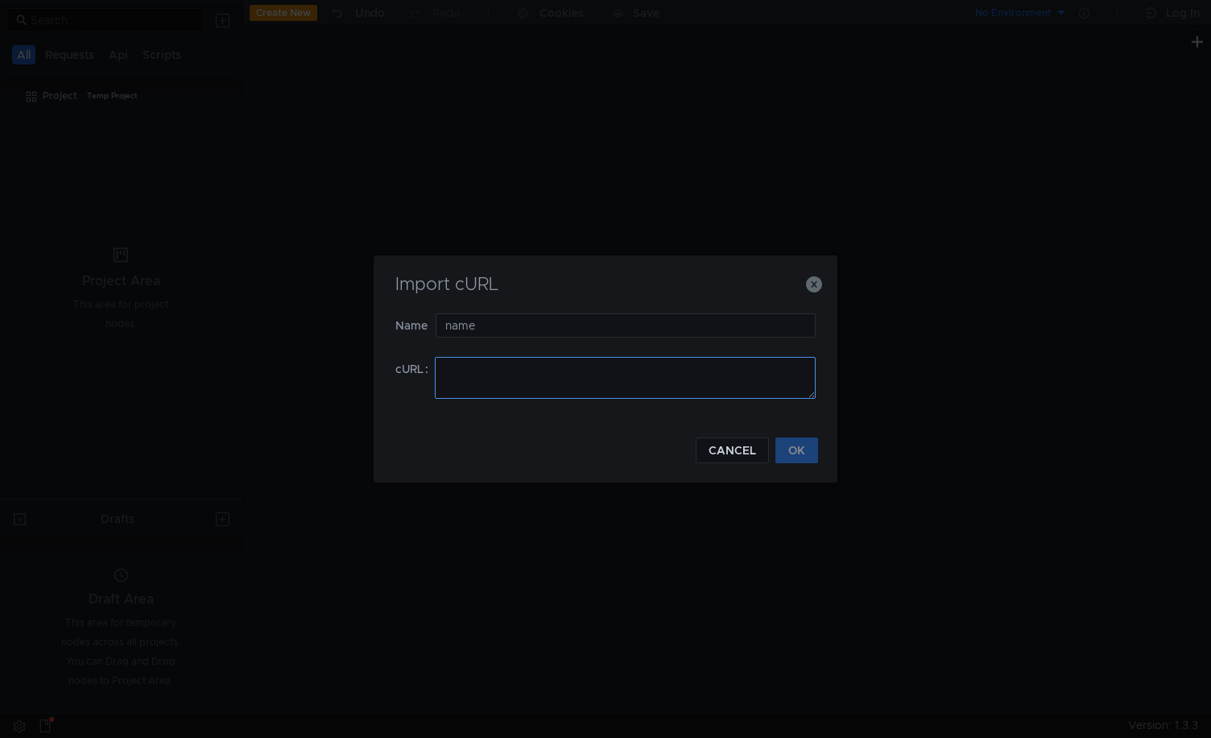
type input "name"
paste textarea "curl --location --globoff '[URL][DOMAIN_NAME]' \ --header 'x-md-global-[AUTH_TO…"
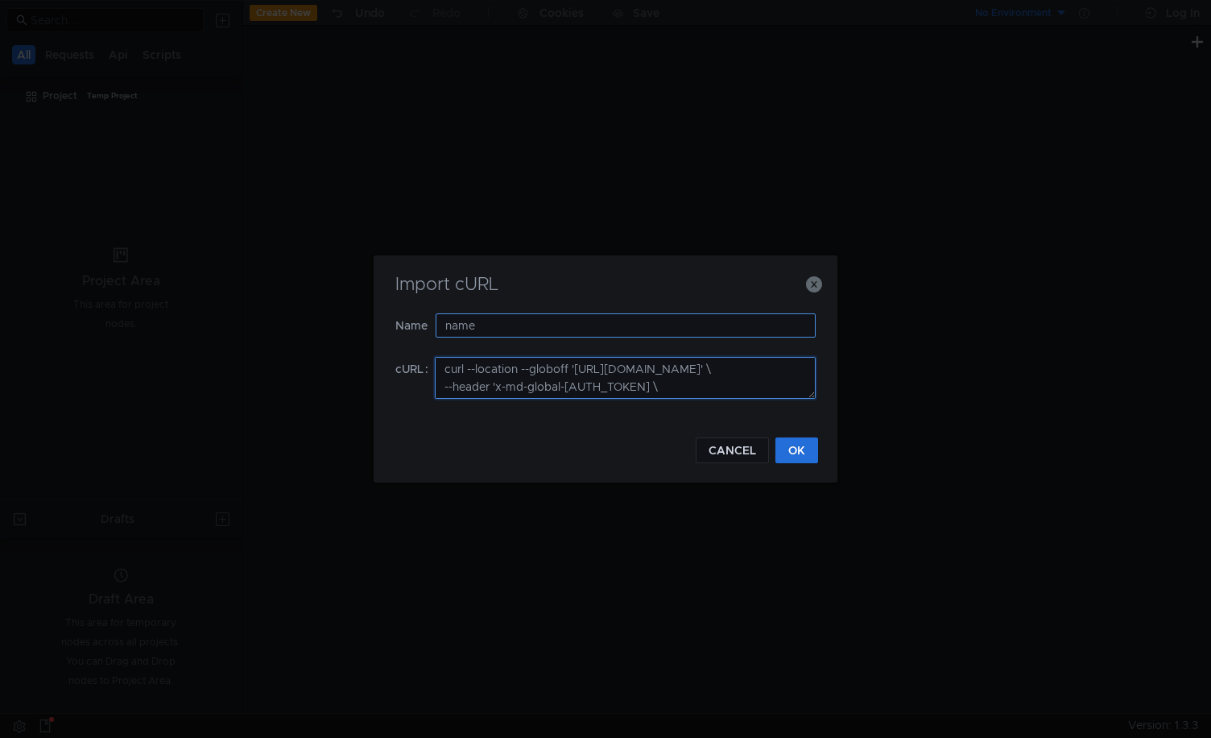
scroll to position [138, 0]
type textarea "curl --location --globoff '[URL][DOMAIN_NAME]' \ --header 'x-md-global-[AUTH_TO…"
click at [472, 323] on input "name" at bounding box center [626, 325] width 380 height 24
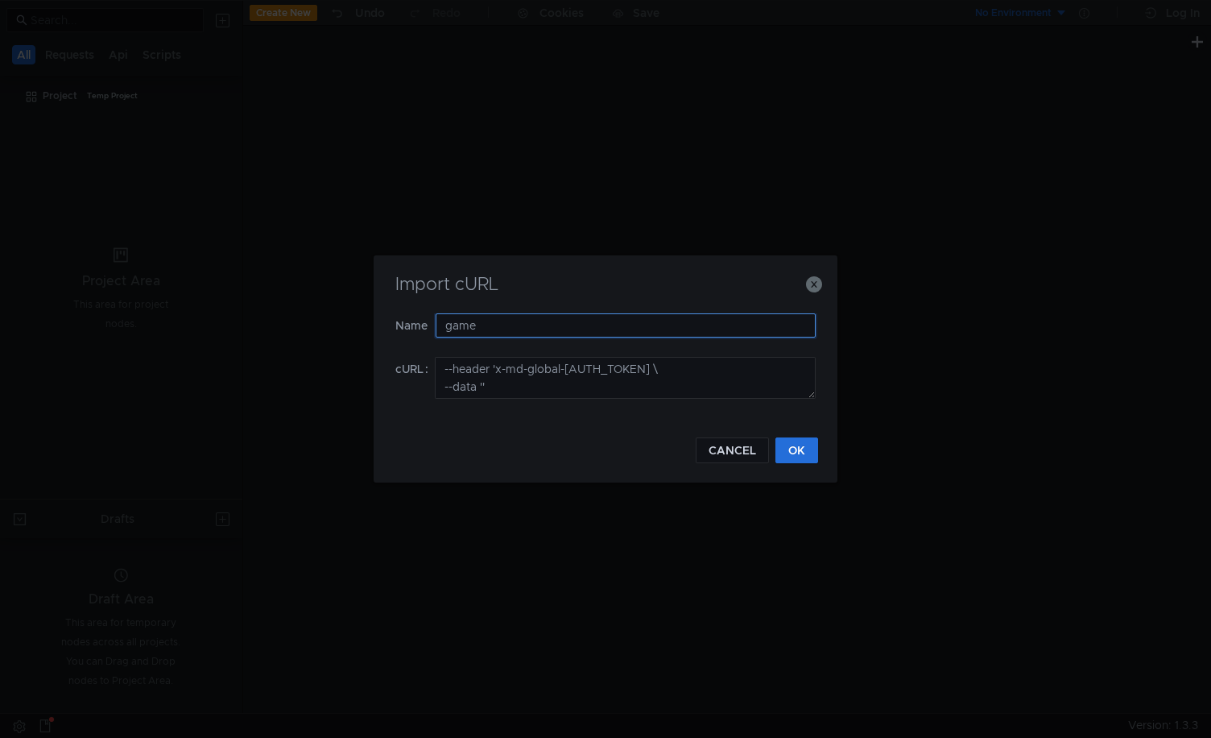
click at [487, 323] on input "game" at bounding box center [626, 325] width 380 height 24
type input "总后台-游戏管理"
click at [802, 453] on button "OK" at bounding box center [797, 450] width 43 height 26
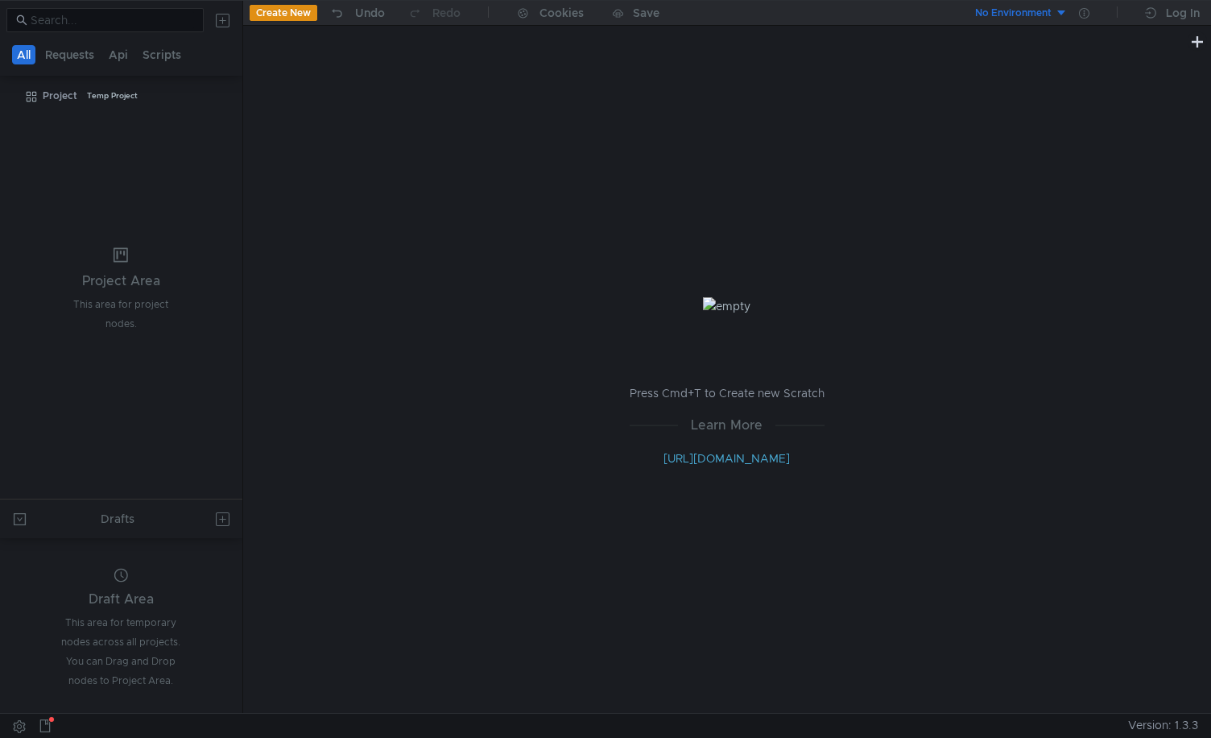
click at [269, 8] on button "Create New" at bounding box center [284, 13] width 68 height 16
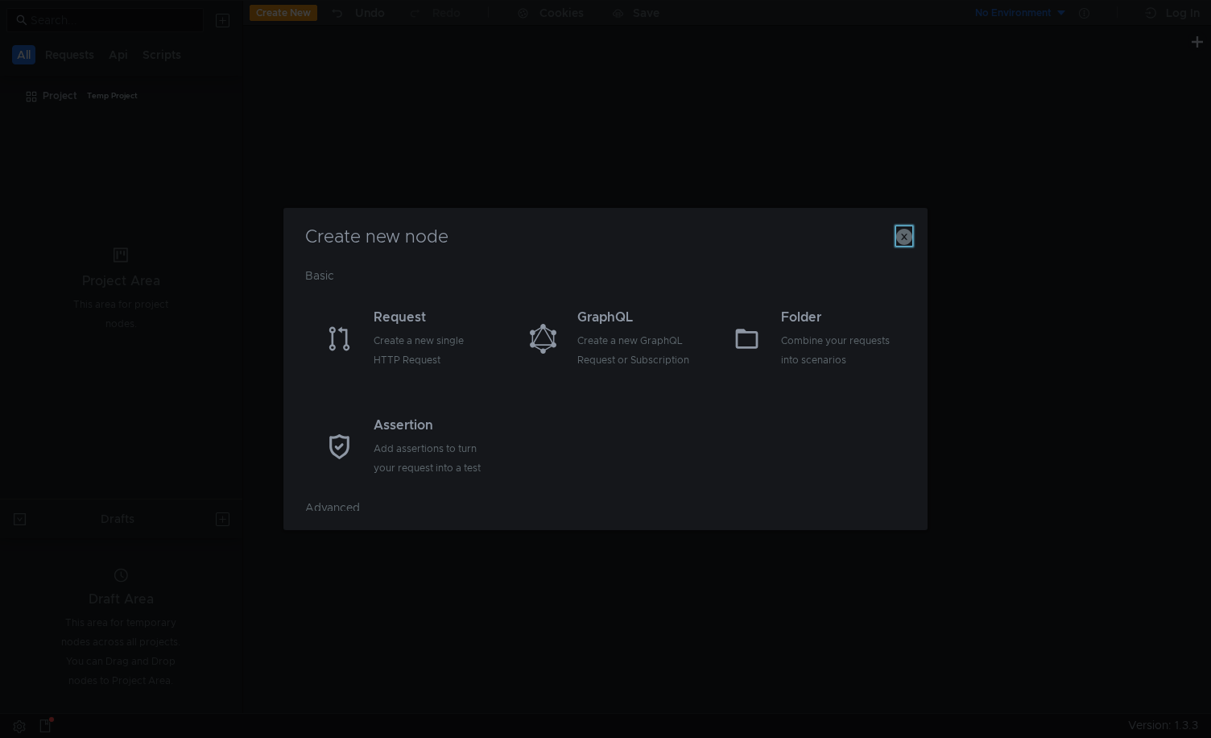
click at [902, 236] on icon "button" at bounding box center [904, 237] width 16 height 16
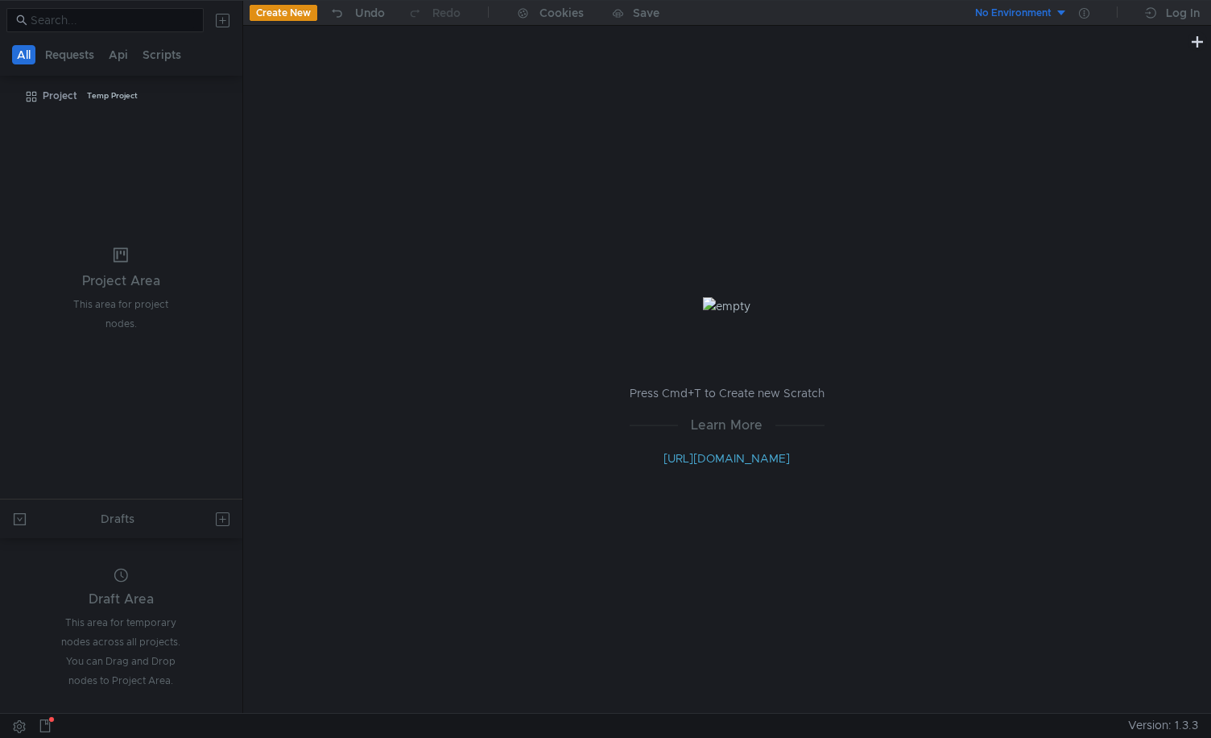
click at [231, 14] on button at bounding box center [223, 20] width 26 height 26
click at [217, 14] on div at bounding box center [605, 369] width 1211 height 738
click at [217, 14] on button at bounding box center [223, 20] width 26 height 26
drag, startPoint x: 264, startPoint y: 77, endPoint x: 360, endPoint y: 85, distance: 96.2
click at [337, 79] on div "Import Shared cURL Swagger Postman" at bounding box center [281, 67] width 112 height 24
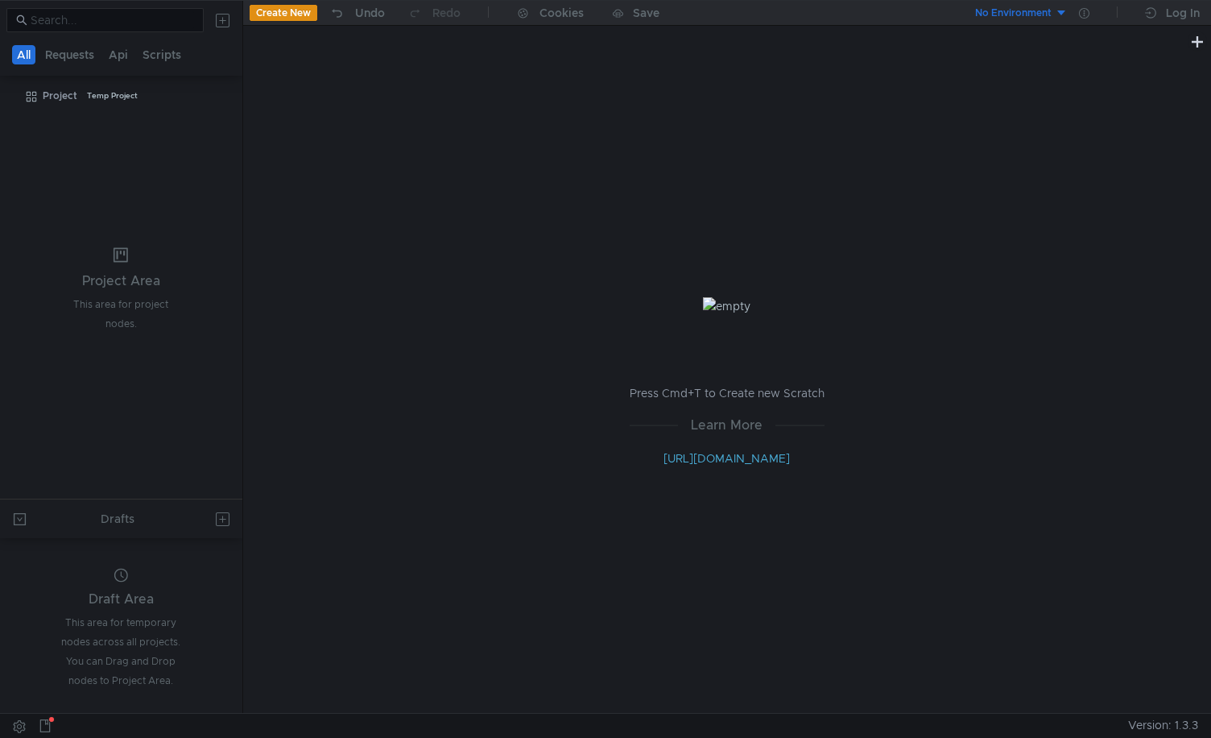
click at [360, 85] on div at bounding box center [605, 369] width 1211 height 738
click at [230, 14] on button at bounding box center [223, 20] width 26 height 26
click at [279, 70] on button "Import" at bounding box center [281, 67] width 112 height 24
click at [216, 14] on div at bounding box center [605, 369] width 1211 height 738
click at [221, 19] on button at bounding box center [223, 20] width 26 height 26
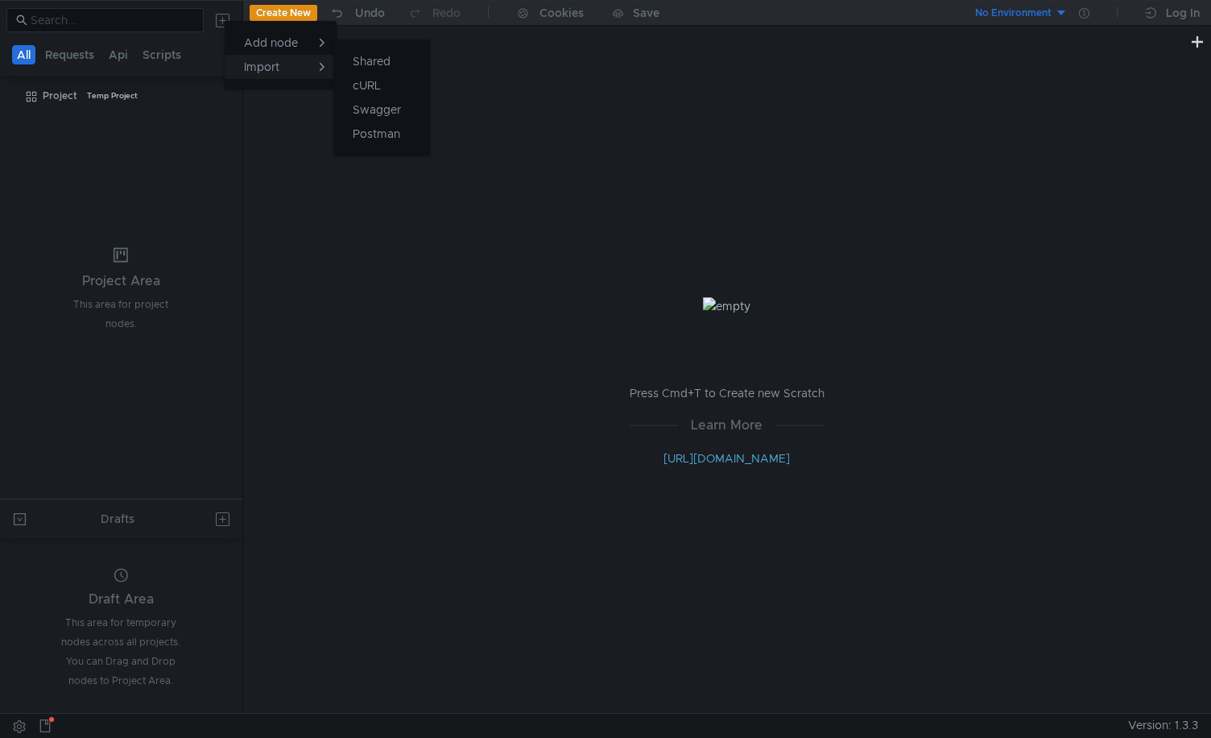
click at [276, 72] on app-tour-anchor "Import" at bounding box center [261, 67] width 35 height 14
click at [221, 23] on div at bounding box center [605, 369] width 1211 height 738
click at [221, 13] on button at bounding box center [223, 20] width 26 height 26
click at [370, 87] on app-tour-anchor "cURL" at bounding box center [367, 85] width 28 height 19
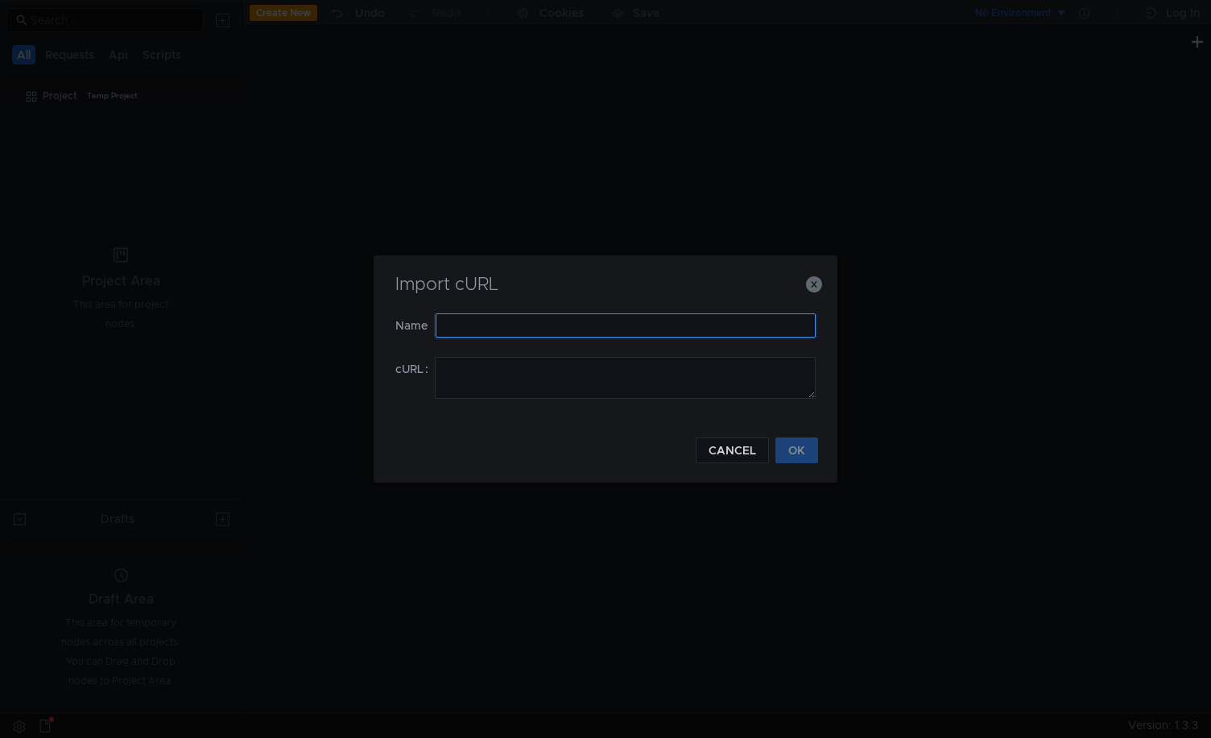
click at [529, 321] on input "text" at bounding box center [626, 325] width 380 height 24
type input "game"
paste textarea "curl --location --globoff '[URL][DOMAIN_NAME]' \ --header 'x-md-global-[AUTH_TO…"
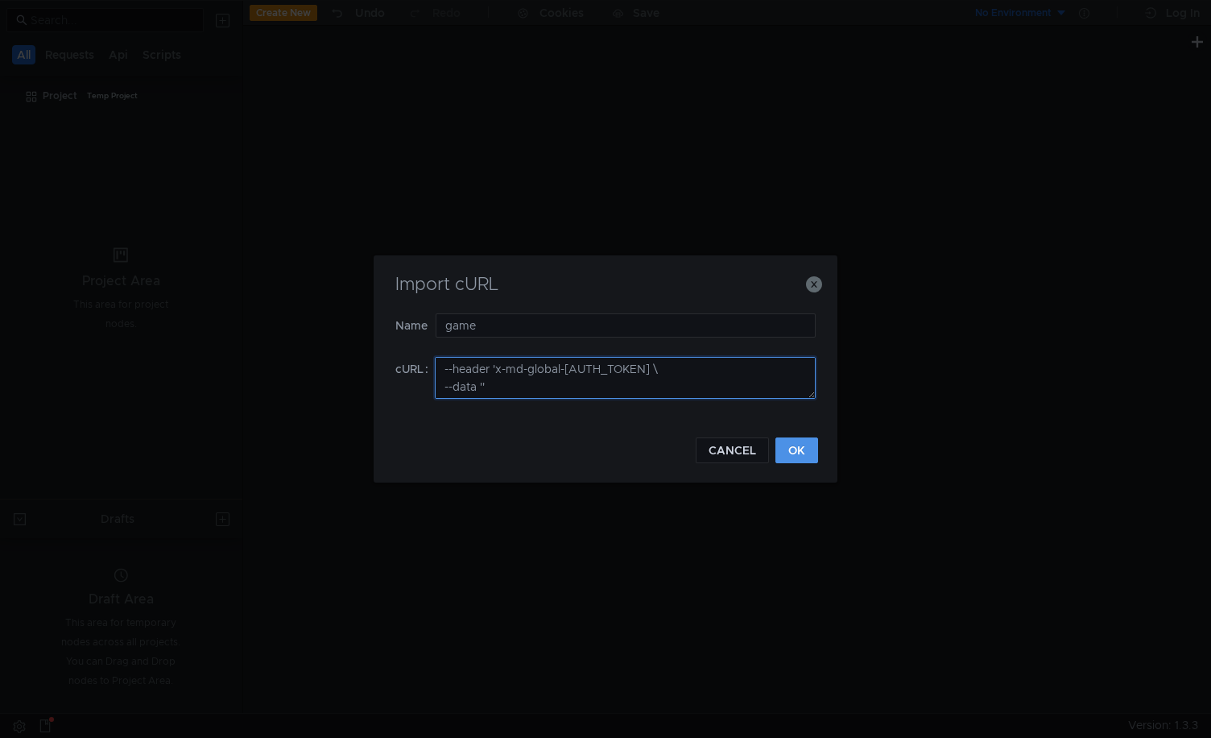
type textarea "curl --location --globoff '[URL][DOMAIN_NAME]' \ --header 'x-md-global-[AUTH_TO…"
click at [792, 452] on button "OK" at bounding box center [797, 450] width 43 height 26
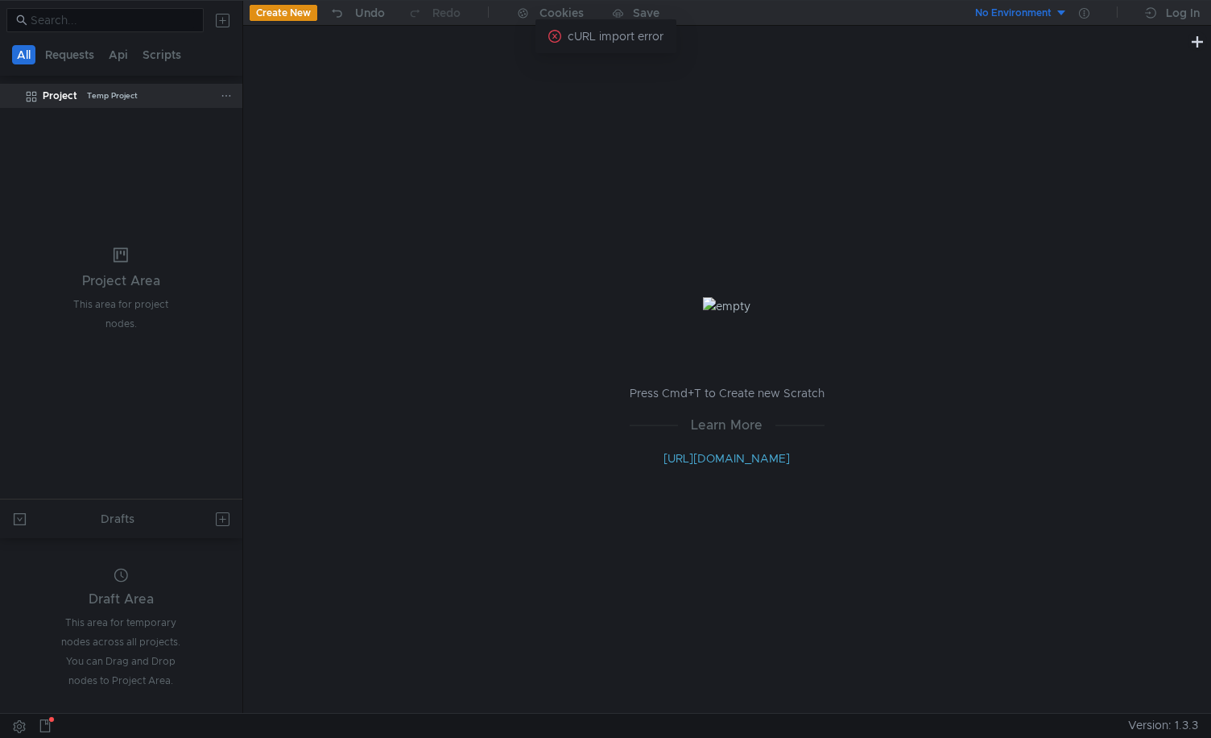
click at [91, 93] on div "Temp Project" at bounding box center [112, 96] width 51 height 24
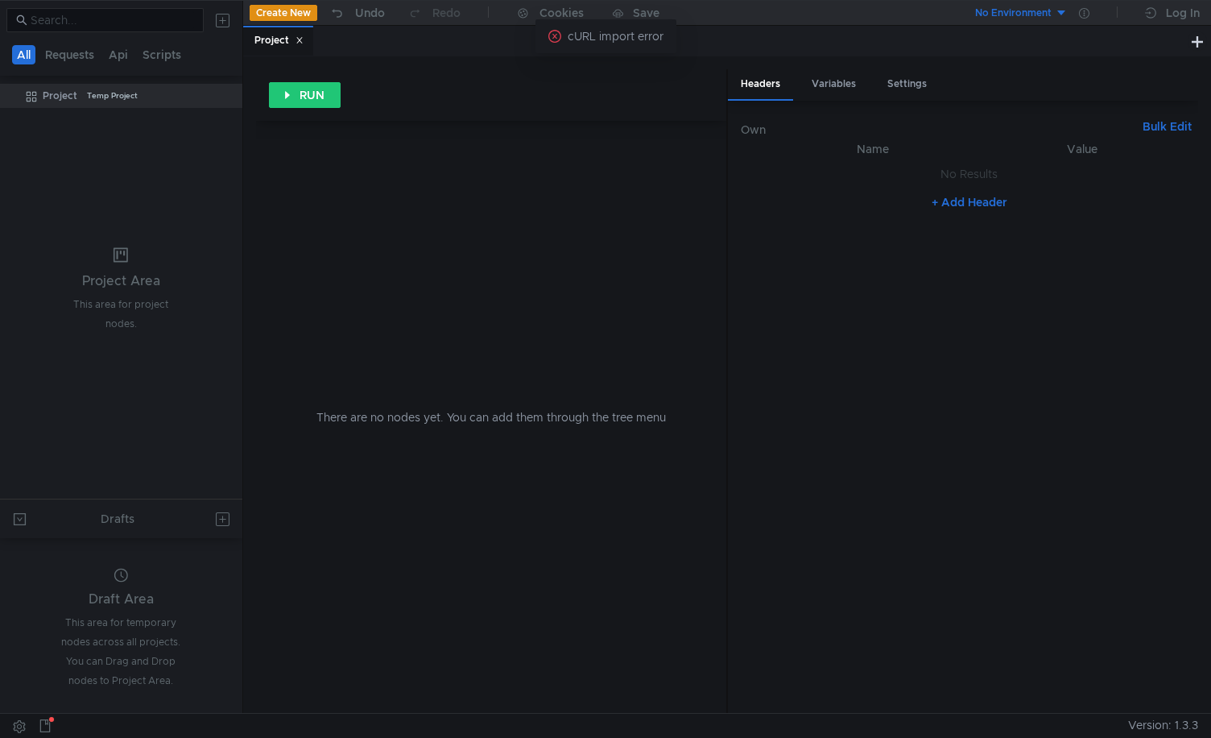
click at [68, 42] on nz-tabs-nav "All Requests Api Scripts" at bounding box center [121, 54] width 223 height 30
click at [68, 47] on button "Requests" at bounding box center [69, 54] width 59 height 19
click at [126, 57] on button "Api" at bounding box center [120, 54] width 29 height 19
click at [180, 59] on button "Scripts" at bounding box center [163, 54] width 48 height 19
click at [31, 51] on button "All" at bounding box center [24, 54] width 25 height 19
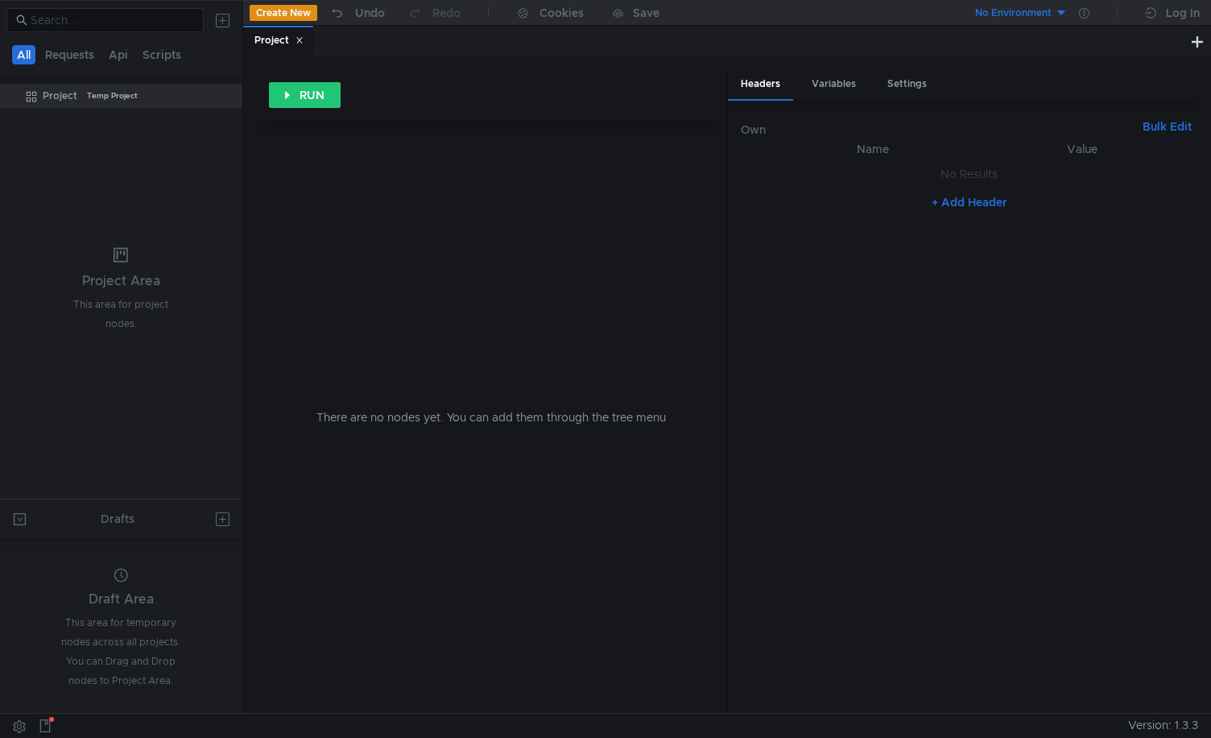
click at [60, 65] on nz-tabs-nav "All Requests Api Scripts" at bounding box center [121, 54] width 223 height 30
click at [61, 64] on button "Requests" at bounding box center [69, 54] width 59 height 19
click at [370, 15] on div "Undo" at bounding box center [370, 12] width 30 height 19
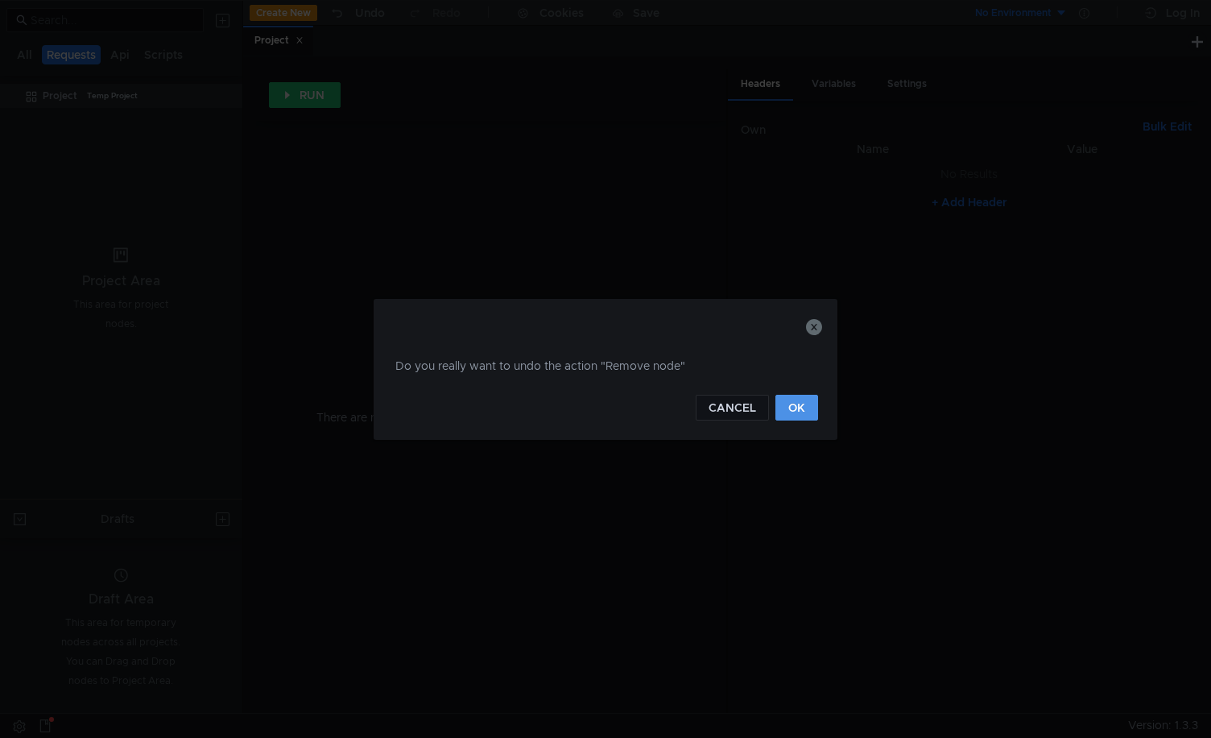
click at [791, 410] on button "OK" at bounding box center [797, 408] width 43 height 26
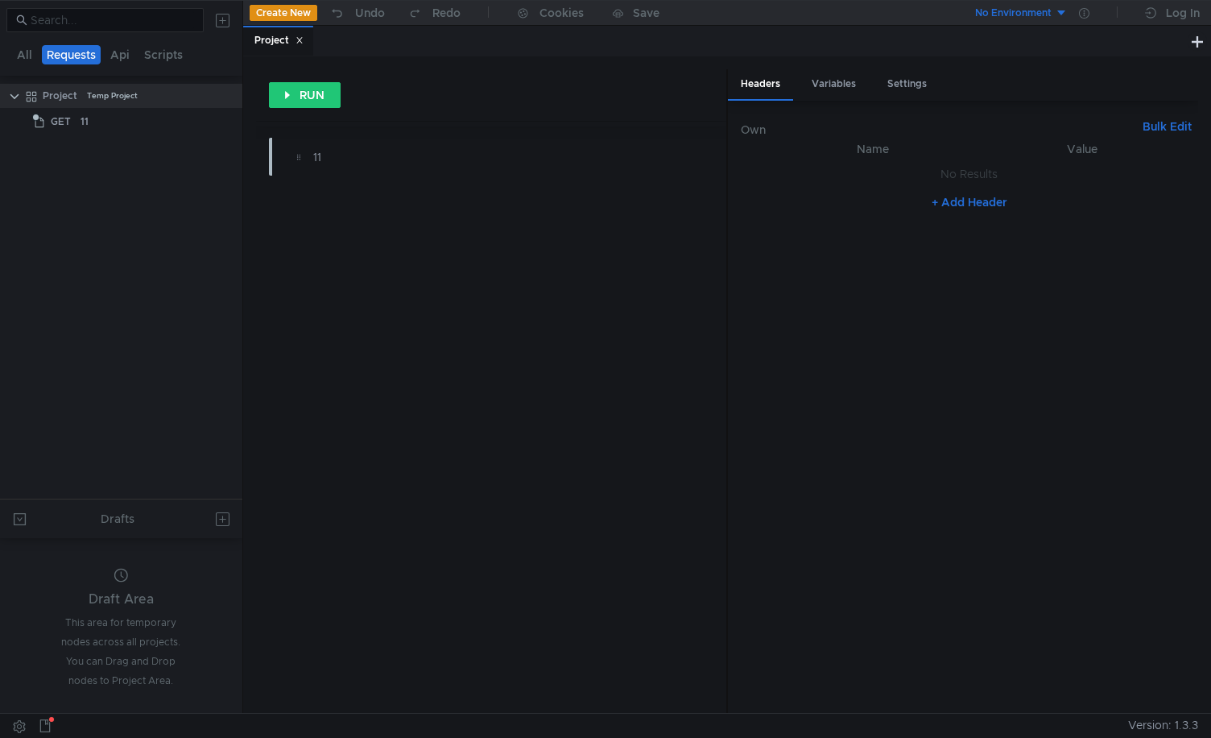
click at [1181, 52] on div "Project" at bounding box center [715, 41] width 945 height 31
click at [1190, 52] on div at bounding box center [1199, 41] width 23 height 31
click at [1195, 46] on button at bounding box center [1197, 40] width 19 height 19
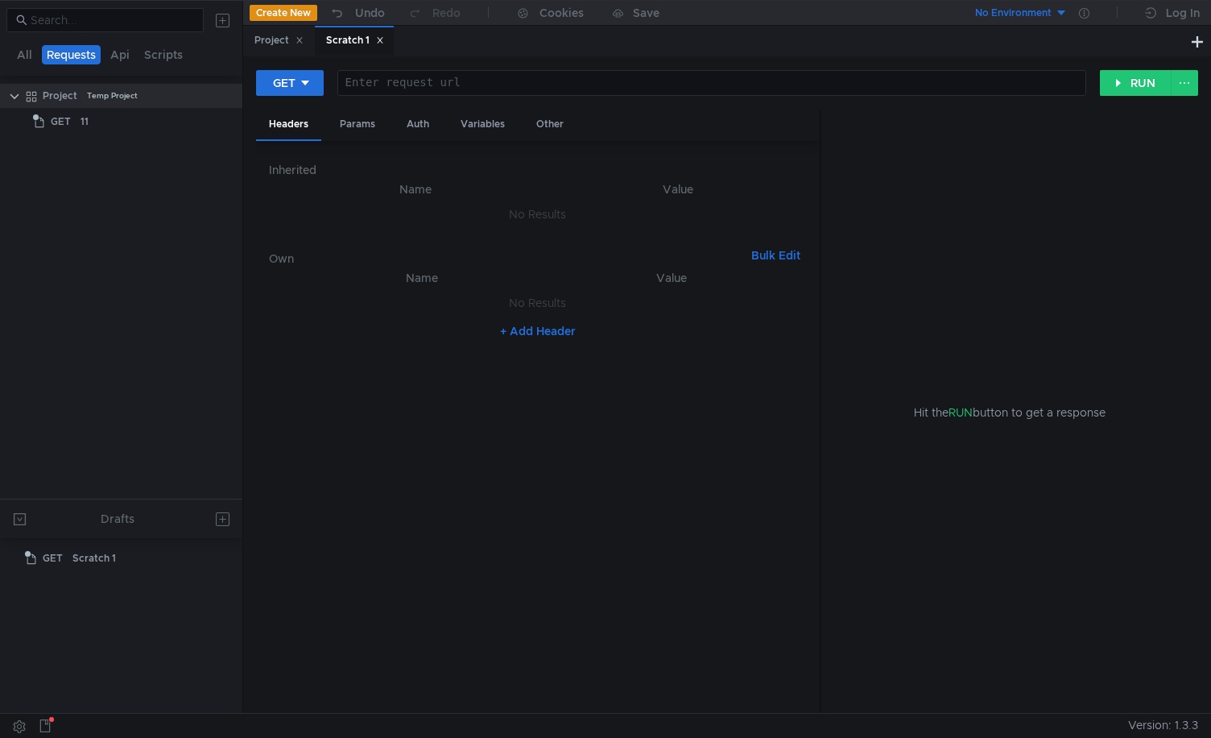
click at [702, 85] on div at bounding box center [711, 96] width 747 height 39
click at [518, 81] on div at bounding box center [711, 96] width 747 height 39
paste textarea "[URL][DOMAIN_NAME]"
type textarea "[URL][DOMAIN_NAME]"
click at [1140, 97] on div "GET [URL][DOMAIN_NAME] https:// [DOMAIN_NAME] / api / admin / game / platform /…" at bounding box center [727, 89] width 942 height 40
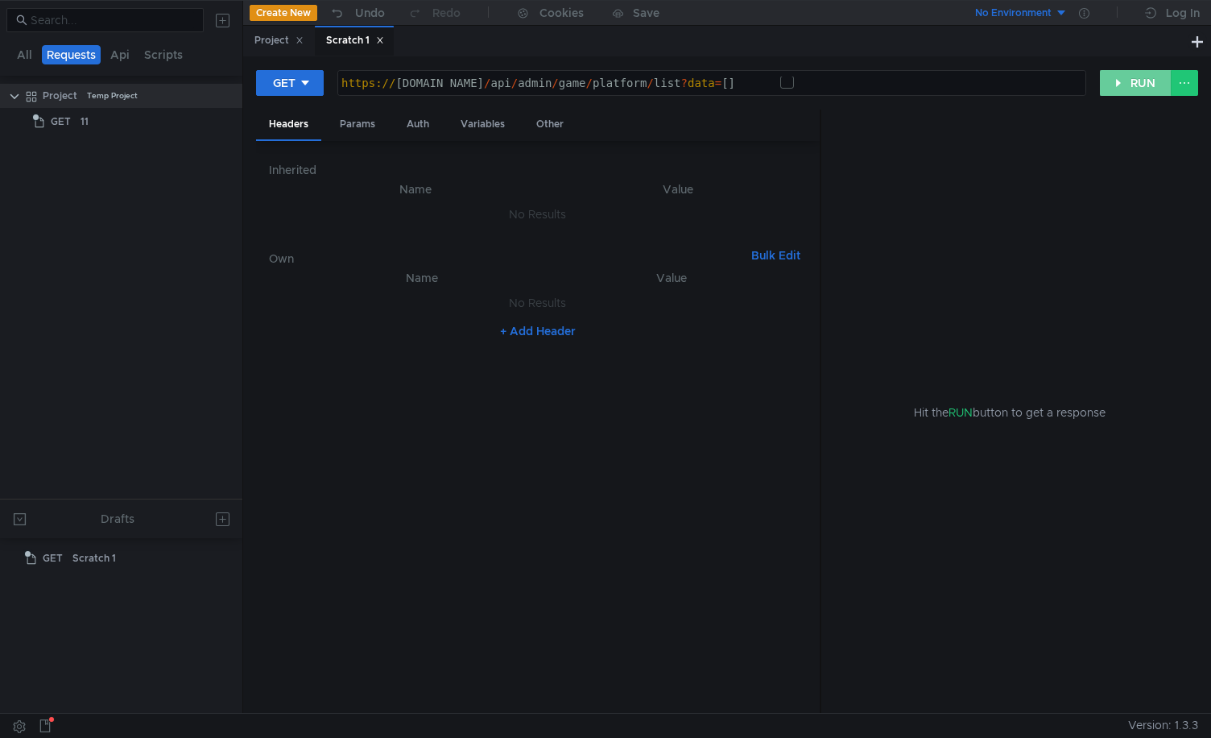
click at [1137, 87] on button "RUN" at bounding box center [1136, 83] width 72 height 26
